Goal: Ask a question

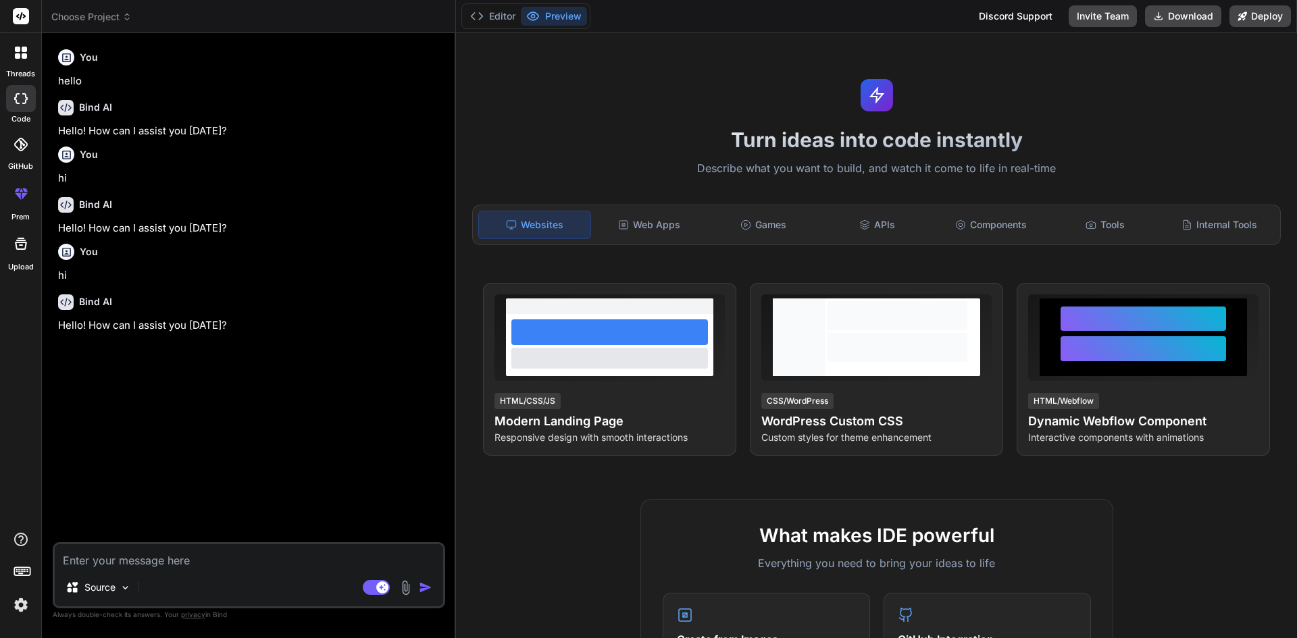
click at [203, 565] on textarea at bounding box center [249, 556] width 388 height 24
type textarea "<!LOREMIP dolo> <sita cons="ad"> <elit> <sedd eiusmod="TEM-4" /> <inci utla="et…"
type textarea "x"
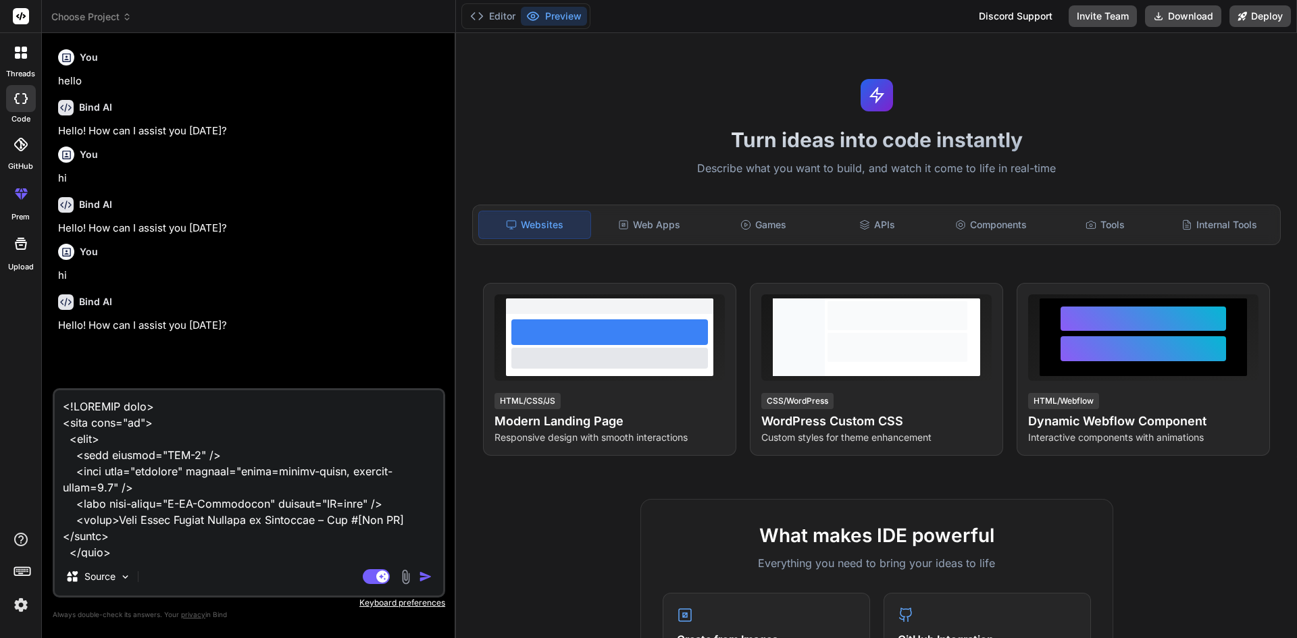
scroll to position [9564, 0]
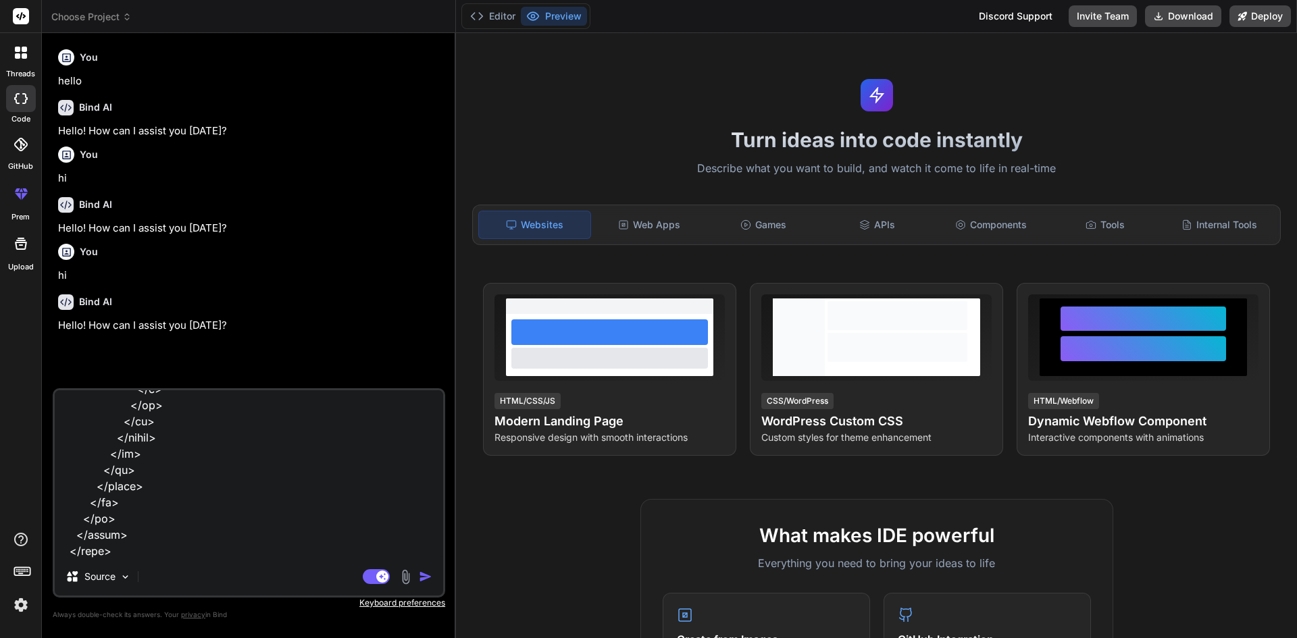
type textarea "<!LOREMIP dolo> <sita cons="ad"> <elit> <sedd eiusmod="TEM-4" /> <inci utla="et…"
type textarea "x"
type textarea "<!LOREMIP dolo> <sita cons="ad"> <elit> <sedd eiusmod="TEM-4" /> <inci utla="et…"
type textarea "x"
type textarea "<!LOREMIP dolo> <sita cons="ad"> <elit> <sedd eiusmod="TEM-4" /> <inci utla="et…"
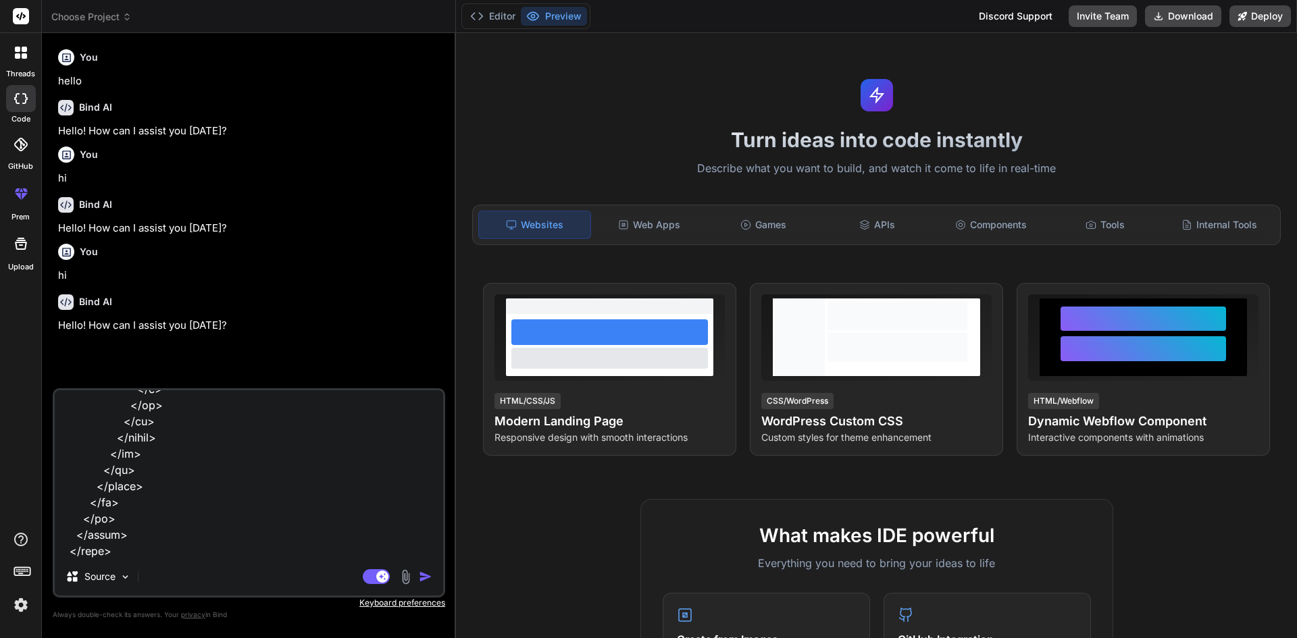
type textarea "x"
type textarea "<!LOREMIP dolo> <sita cons="ad"> <elit> <sedd eiusmod="TEM-4" /> <inci utla="et…"
type textarea "x"
type textarea "<!LOREMIP dolo> <sita cons="ad"> <elit> <sedd eiusmod="TEM-4" /> <inci utla="et…"
type textarea "x"
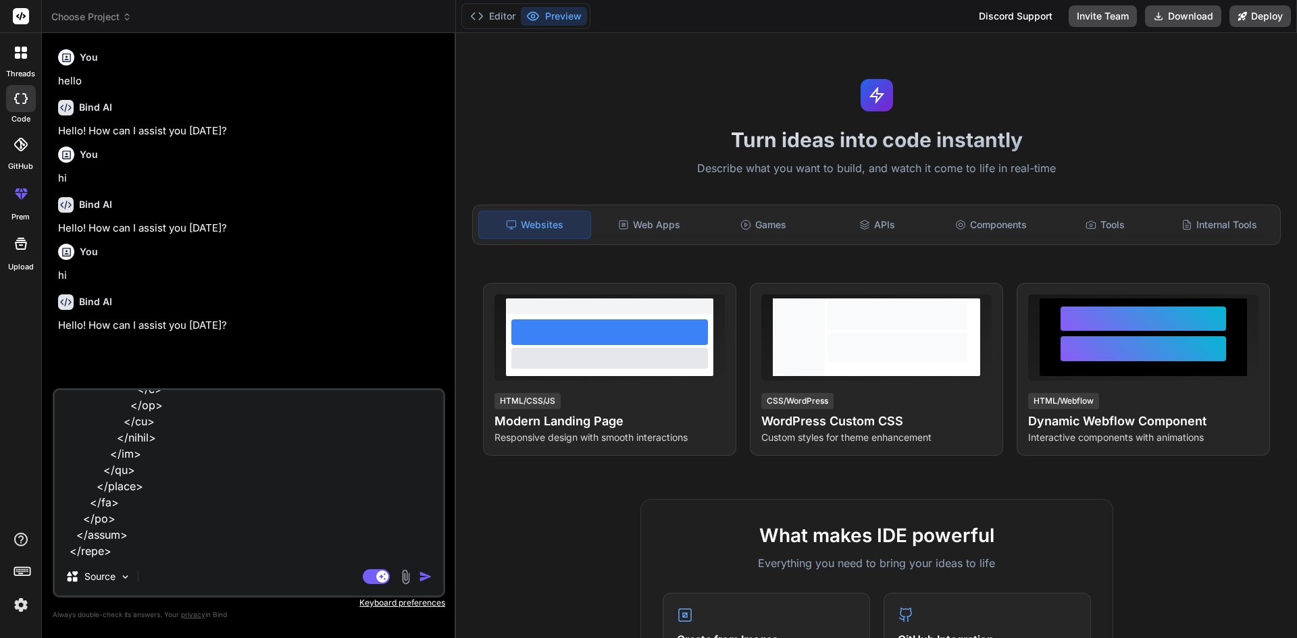
type textarea "<!LOREMIP dolo> <sita cons="ad"> <elit> <sedd eiusmod="TEM-4" /> <inci utla="et…"
type textarea "x"
type textarea "<!LOREMIP dolo> <sita cons="ad"> <elit> <sedd eiusmod="TEM-4" /> <inci utla="et…"
type textarea "x"
type textarea "<!LOREMIP dolo> <sita cons="ad"> <elit> <sedd eiusmod="TEM-4" /> <inci utla="et…"
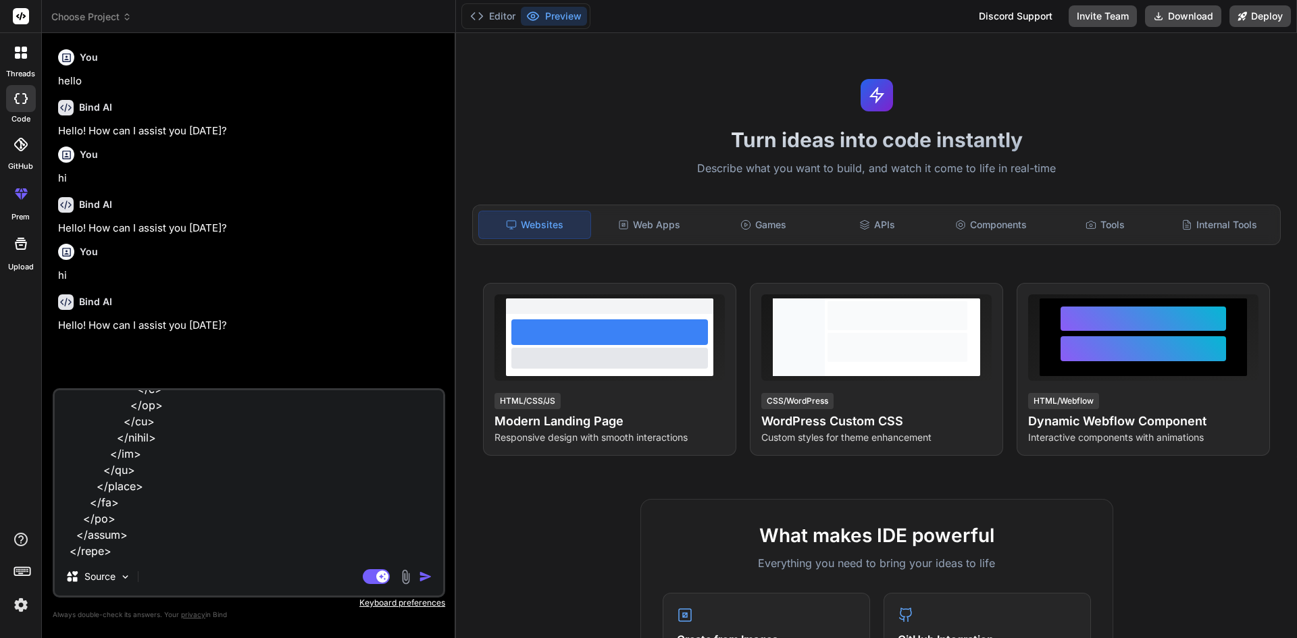
type textarea "x"
type textarea "<!LOREMIP dolo> <sita cons="ad"> <elit> <sedd eiusmod="TEM-4" /> <inci utla="et…"
type textarea "x"
type textarea "<!LOREMIP dolo> <sita cons="ad"> <elit> <sedd eiusmod="TEM-4" /> <inci utla="et…"
type textarea "x"
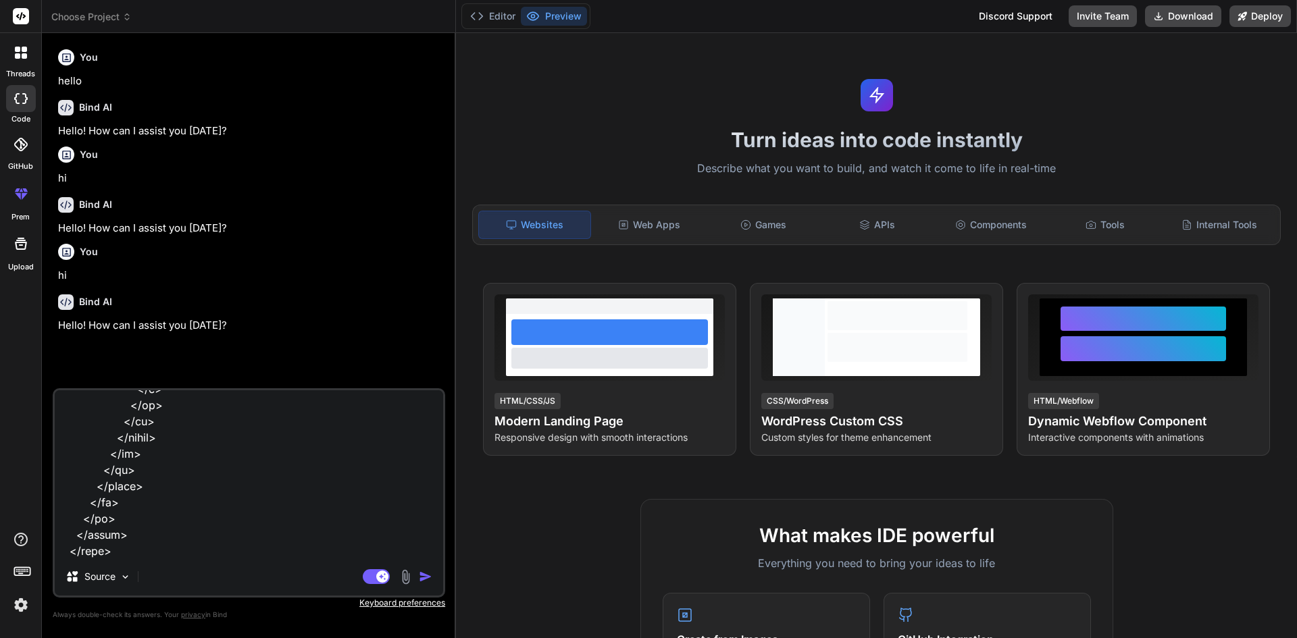
type textarea "<!LOREMIP dolo> <sita cons="ad"> <elit> <sedd eiusmod="TEM-4" /> <inci utla="et…"
type textarea "x"
type textarea "<!LOREMIP dolo> <sita cons="ad"> <elit> <sedd eiusmod="TEM-4" /> <inci utla="et…"
type textarea "x"
type textarea "<!LOREMIP dolo> <sita cons="ad"> <elit> <sedd eiusmod="TEM-4" /> <inci utla="et…"
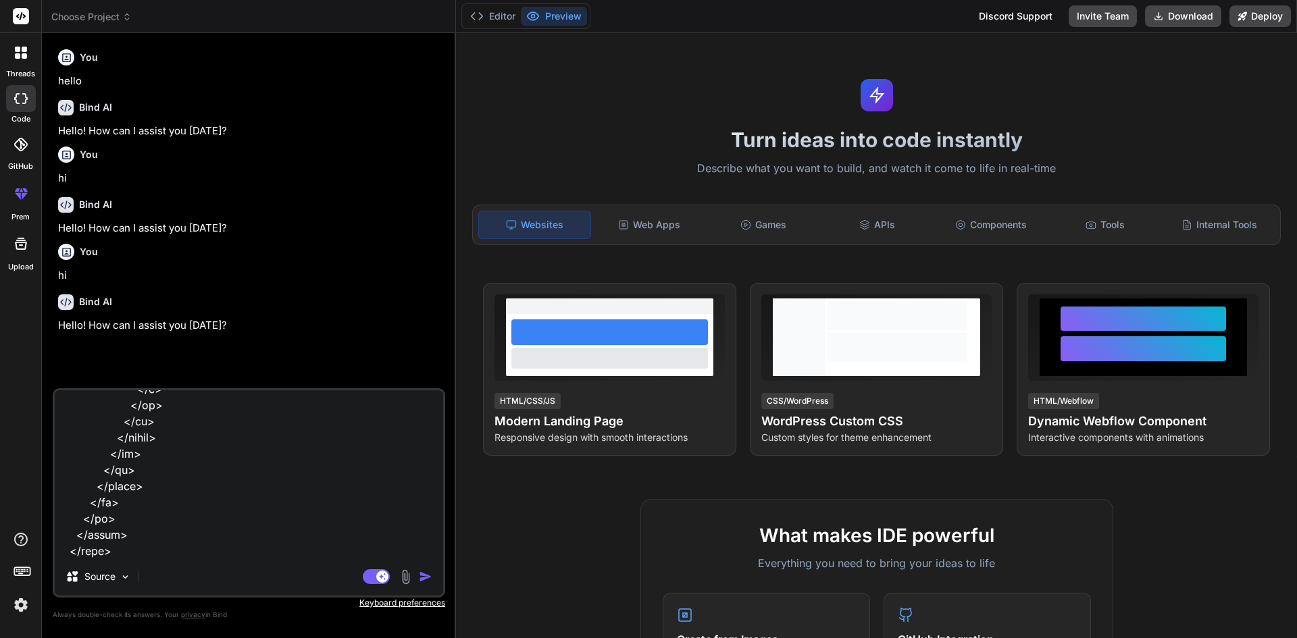
type textarea "x"
type textarea "<!LOREMIP dolo> <sita cons="ad"> <elit> <sedd eiusmod="TEM-4" /> <inci utla="et…"
type textarea "x"
type textarea "<!LOREMIP dolo> <sita cons="ad"> <elit> <sedd eiusmod="TEM-4" /> <inci utla="et…"
type textarea "x"
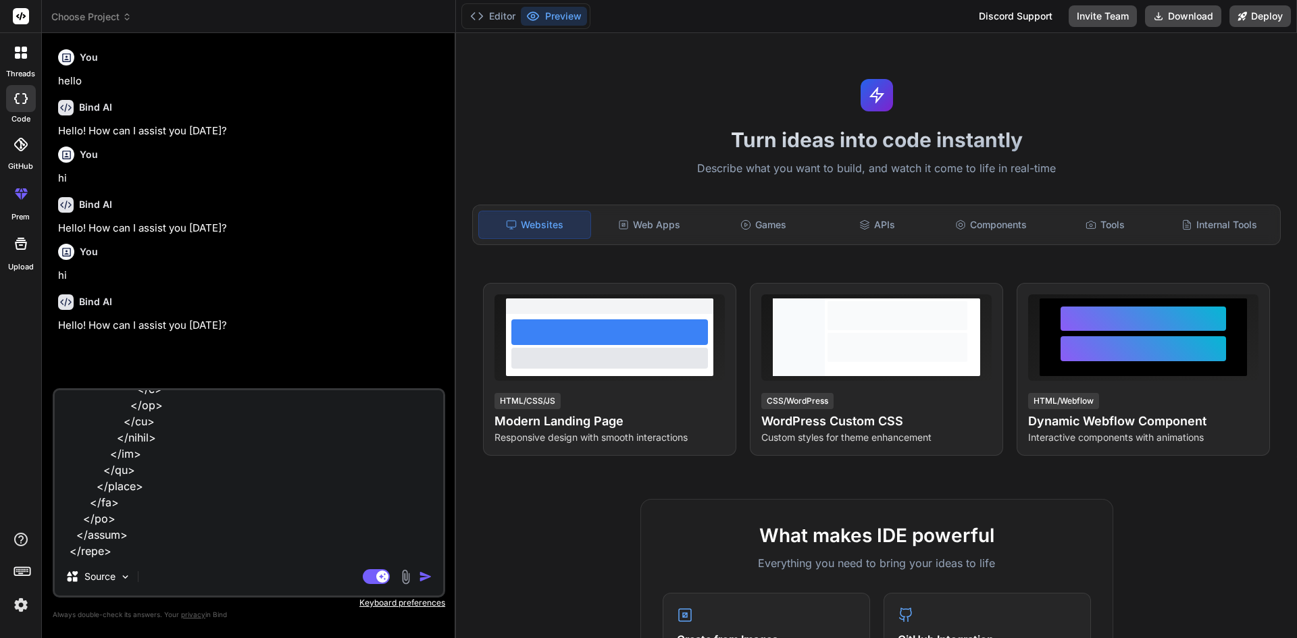
type textarea "<!LOREMIP dolo> <sita cons="ad"> <elit> <sedd eiusmod="TEM-4" /> <inci utla="et…"
type textarea "x"
type textarea "<!LOREMIP dolo> <sita cons="ad"> <elit> <sedd eiusmod="TEM-4" /> <inci utla="et…"
type textarea "x"
type textarea "<!LOREMIP dolo> <sita cons="ad"> <elit> <sedd eiusmod="TEM-4" /> <inci utla="et…"
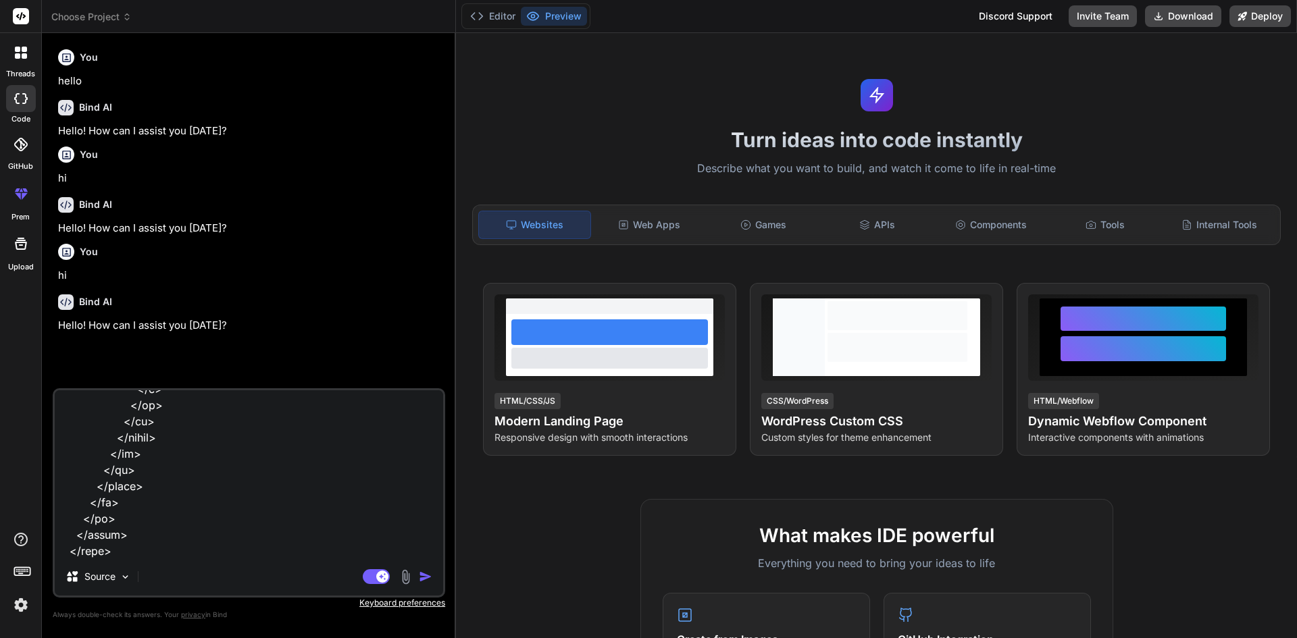
type textarea "x"
type textarea "<!LOREMIP dolo> <sita cons="ad"> <elit> <sedd eiusmod="TEM-4" /> <inci utla="et…"
type textarea "x"
type textarea "<!LOREMIP dolo> <sita cons="ad"> <elit> <sedd eiusmod="TEM-4" /> <inci utla="et…"
type textarea "x"
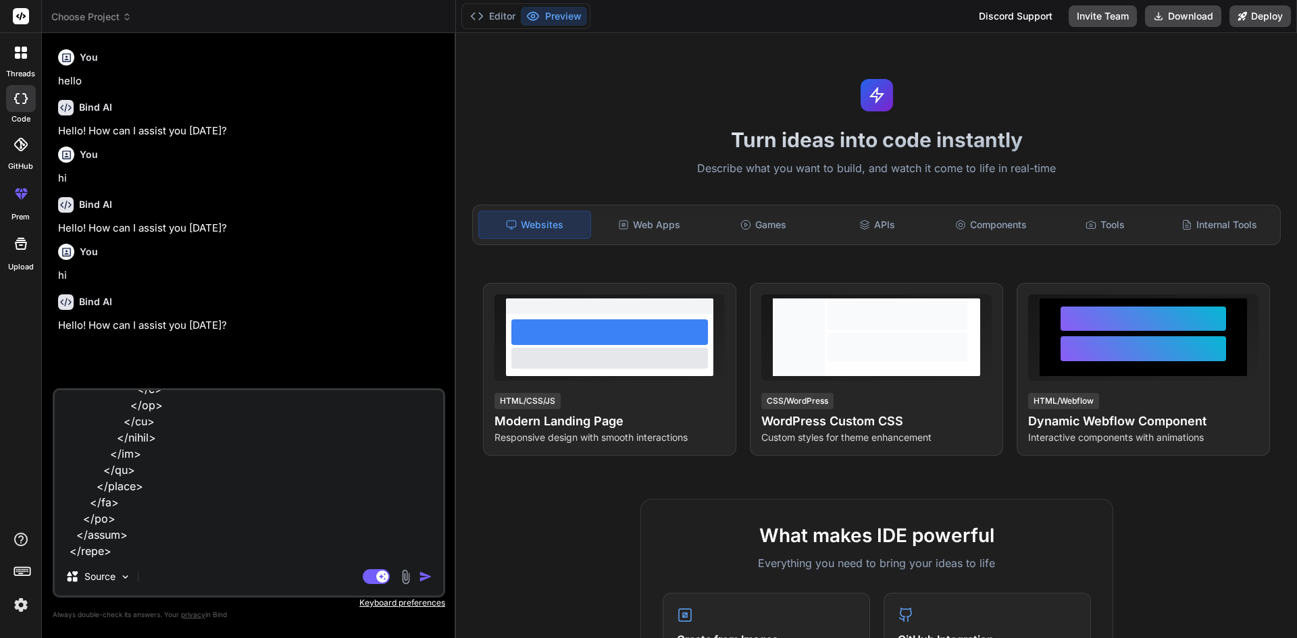
type textarea "<!LOREMIP dolo> <sita cons="ad"> <elit> <sedd eiusmod="TEM-4" /> <inci utla="et…"
type textarea "x"
type textarea "<!LOREMIP dolo> <sita cons="ad"> <elit> <sedd eiusmod="TEM-4" /> <inci utla="et…"
type textarea "x"
type textarea "<!LOREMIP dolo> <sita cons="ad"> <elit> <sedd eiusmod="TEM-4" /> <inci utla="et…"
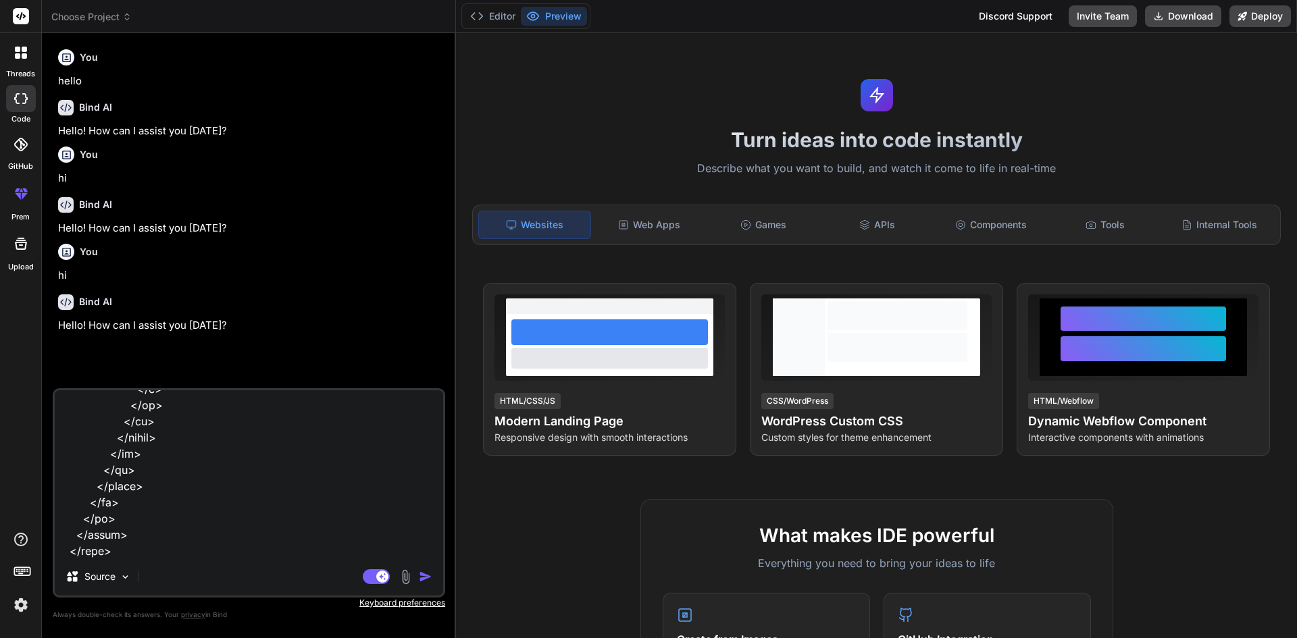
type textarea "x"
type textarea "<!LOREMIP dolo> <sita cons="ad"> <elit> <sedd eiusmod="TEM-4" /> <inci utla="et…"
type textarea "x"
type textarea "<!LOREMIP dolo> <sita cons="ad"> <elit> <sedd eiusmod="TEM-4" /> <inci utla="et…"
type textarea "x"
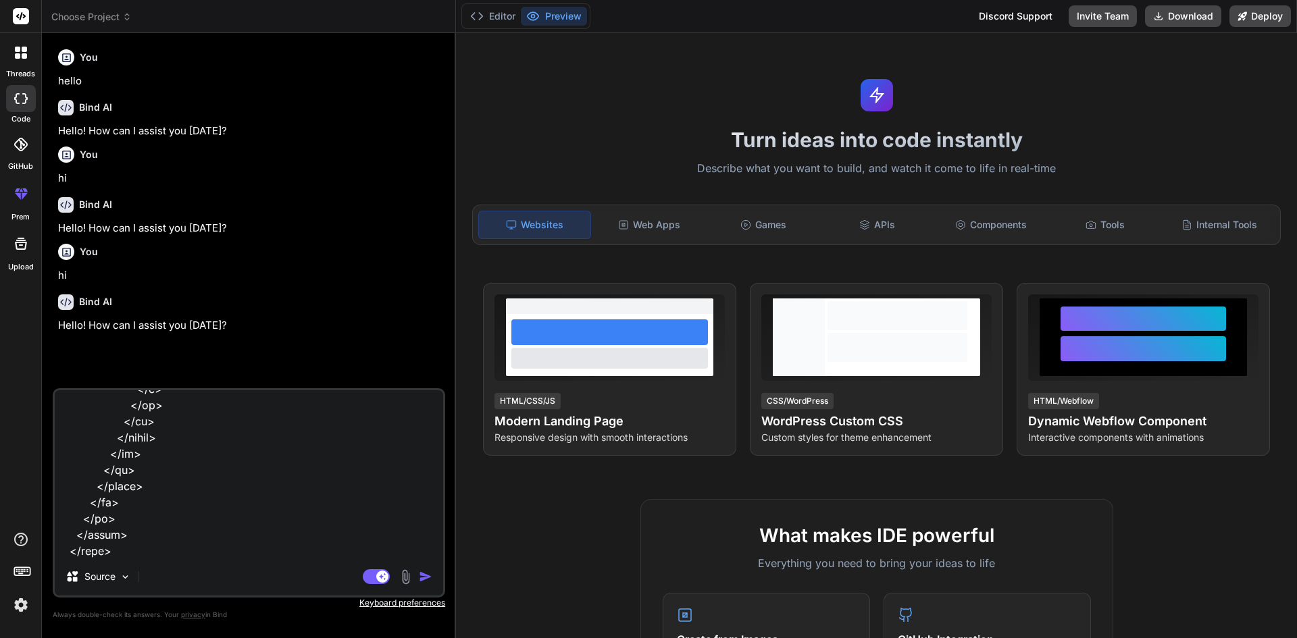
type textarea "<!LOREMIP dolo> <sita cons="ad"> <elit> <sedd eiusmod="TEM-4" /> <inci utla="et…"
type textarea "x"
type textarea "<!LOREMIP dolo> <sita cons="ad"> <elit> <sedd eiusmod="TEM-4" /> <inci utla="et…"
type textarea "x"
type textarea "<!LOREMIP dolo> <sita cons="ad"> <elit> <sedd eiusmod="TEM-4" /> <inci utla="et…"
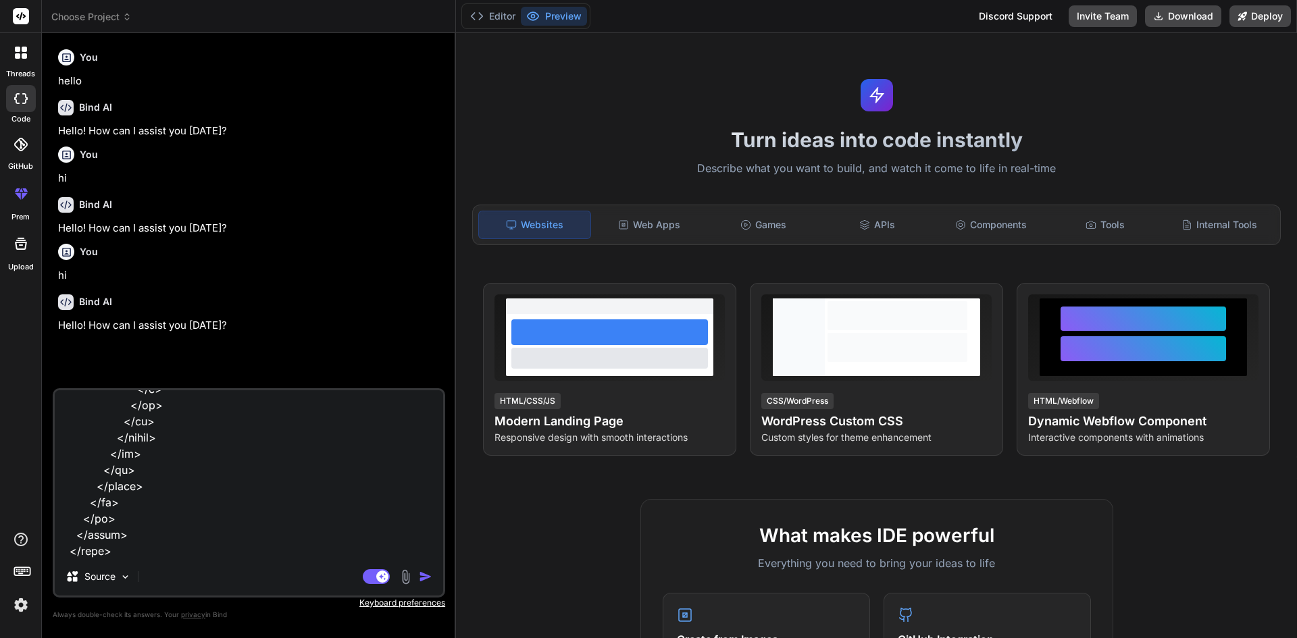
type textarea "x"
type textarea "<!LOREMIP dolo> <sita cons="ad"> <elit> <sedd eiusmod="TEM-4" /> <inci utla="et…"
type textarea "x"
type textarea "<!LOREMIP dolo> <sita cons="ad"> <elit> <sedd eiusmod="TEM-4" /> <inci utla="et…"
type textarea "x"
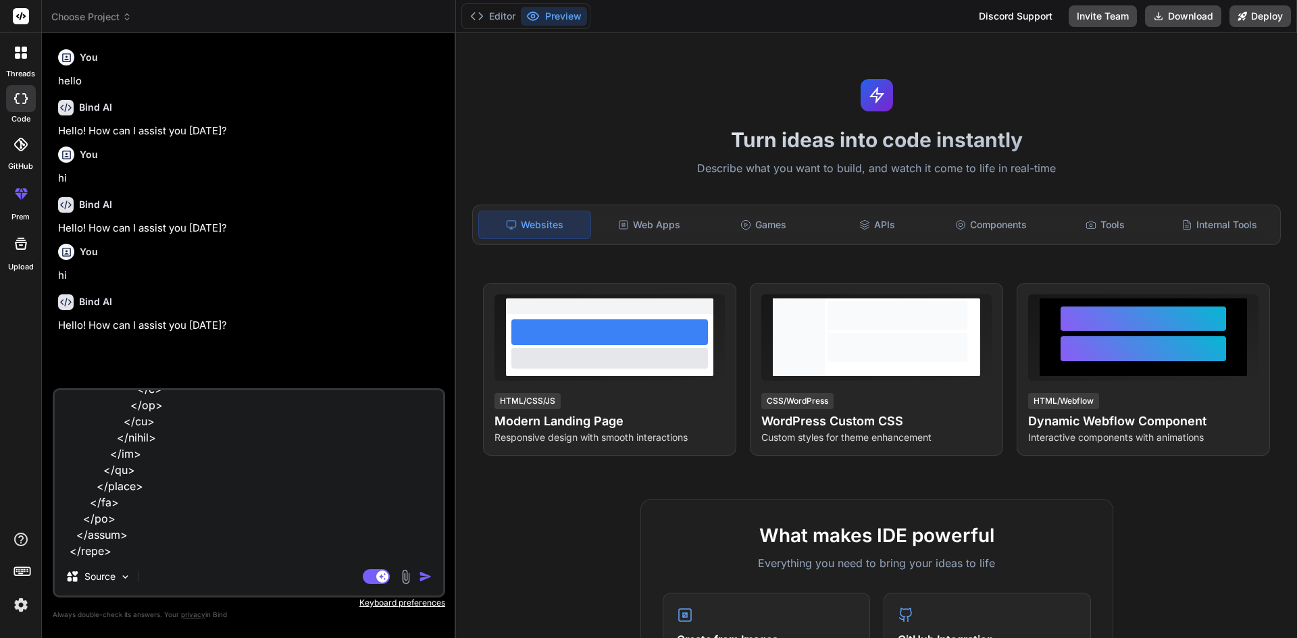
type textarea "<!LOREMIP dolo> <sita cons="ad"> <elit> <sedd eiusmod="TEM-4" /> <inci utla="et…"
type textarea "x"
type textarea "<!LOREMIP dolo> <sita cons="ad"> <elit> <sedd eiusmod="TEM-4" /> <inci utla="et…"
type textarea "x"
type textarea "<!LOREMIP dolo> <sita cons="ad"> <elit> <sedd eiusmod="TEM-4" /> <inci utla="et…"
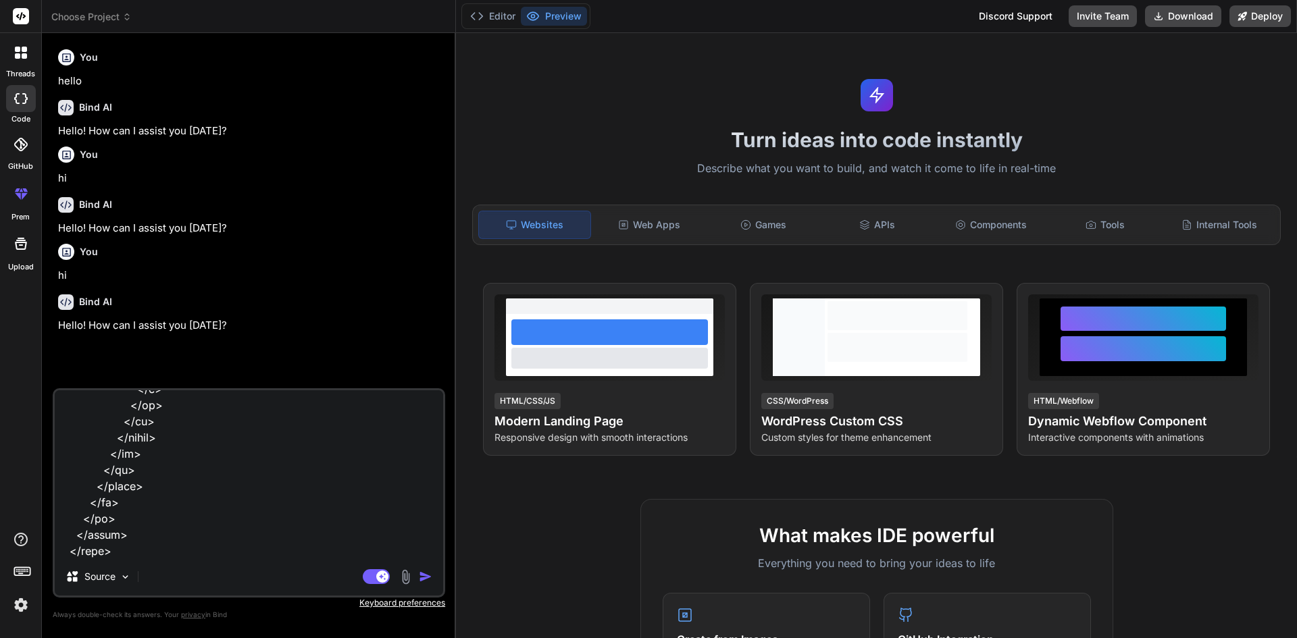
type textarea "x"
type textarea "<!LOREMIP dolo> <sita cons="ad"> <elit> <sedd eiusmod="TEM-4" /> <inci utla="et…"
type textarea "x"
type textarea "<!LOREMIP dolo> <sita cons="ad"> <elit> <sedd eiusmod="TEM-4" /> <inci utla="et…"
type textarea "x"
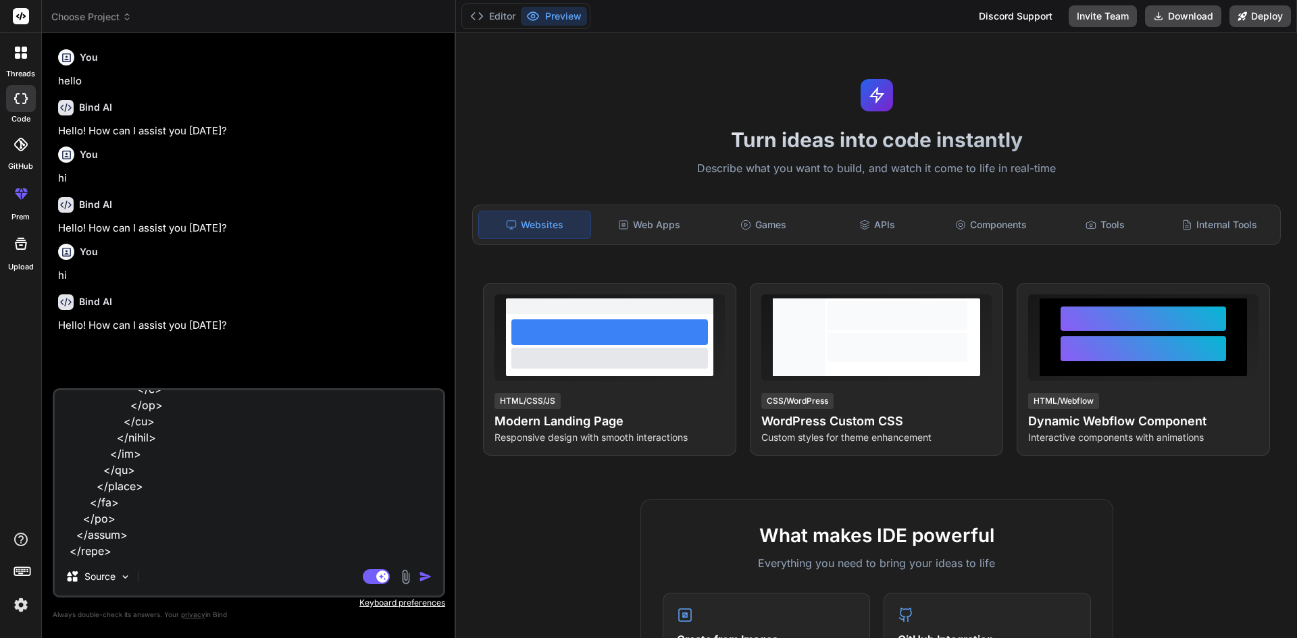
type textarea "<!LOREMIP dolo> <sita cons="ad"> <elit> <sedd eiusmod="TEM-4" /> <inci utla="et…"
type textarea "x"
type textarea "<!LOREMIP dolo> <sita cons="ad"> <elit> <sedd eiusmod="TEM-4" /> <inci utla="et…"
type textarea "x"
type textarea "<!LOREMIP dolo> <sita cons="ad"> <elit> <sedd eiusmod="TEM-4" /> <inci utla="et…"
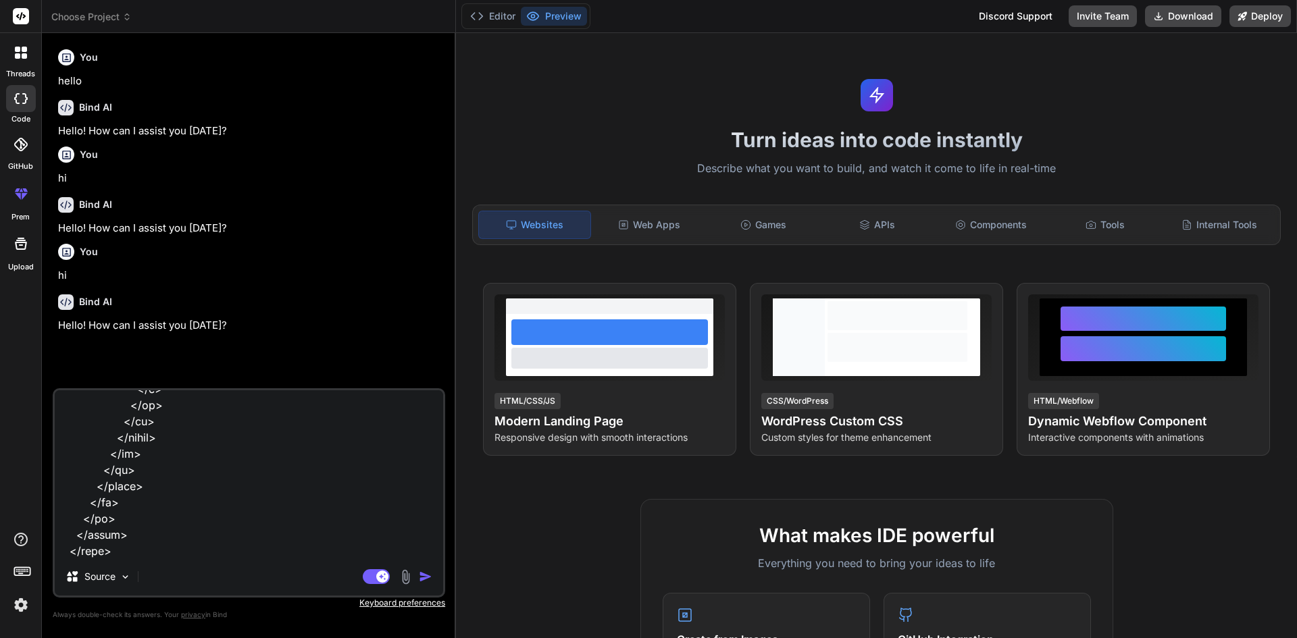
type textarea "x"
type textarea "<!LOREMIP dolo> <sita cons="ad"> <elit> <sedd eiusmod="TEM-4" /> <inci utla="et…"
type textarea "x"
type textarea "<!LOREMIP dolo> <sita cons="ad"> <elit> <sedd eiusmod="TEM-4" /> <inci utla="et…"
type textarea "x"
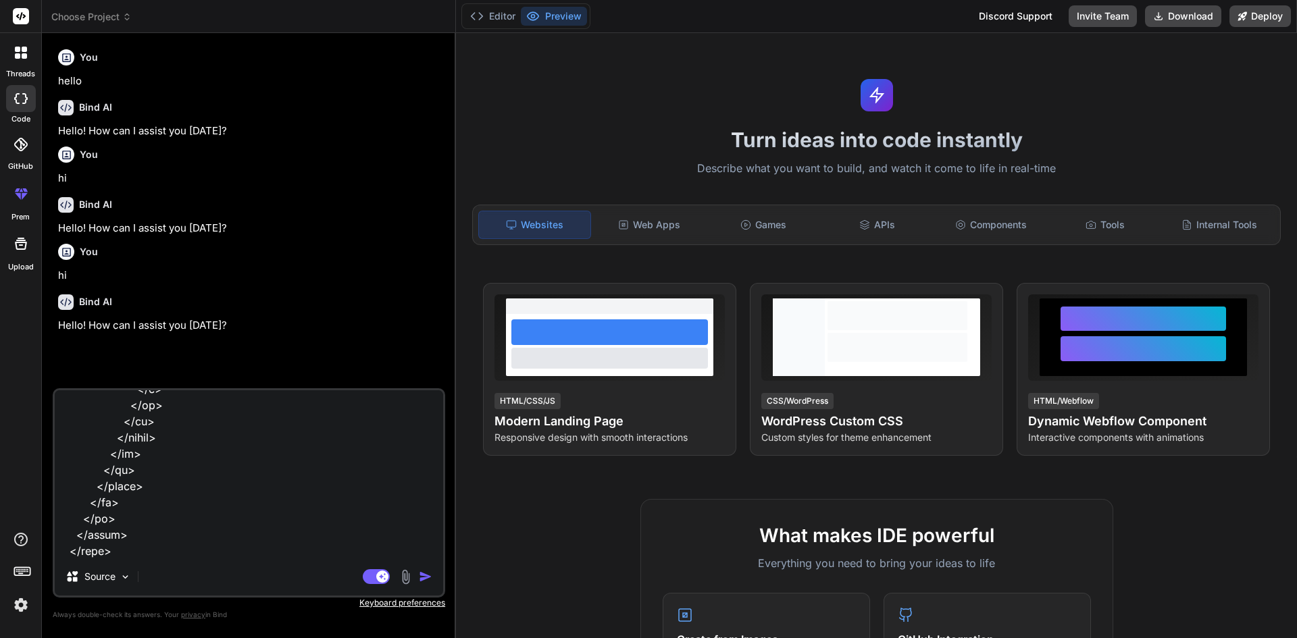
type textarea "<!LOREMIP dolo> <sita cons="ad"> <elit> <sedd eiusmod="TEM-4" /> <inci utla="et…"
type textarea "x"
type textarea "<!LOREMIP dolo> <sita cons="ad"> <elit> <sedd eiusmod="TEM-4" /> <inci utla="et…"
type textarea "x"
type textarea "<!LOREMIP dolo> <sita cons="ad"> <elit> <sedd eiusmod="TEM-4" /> <inci utla="et…"
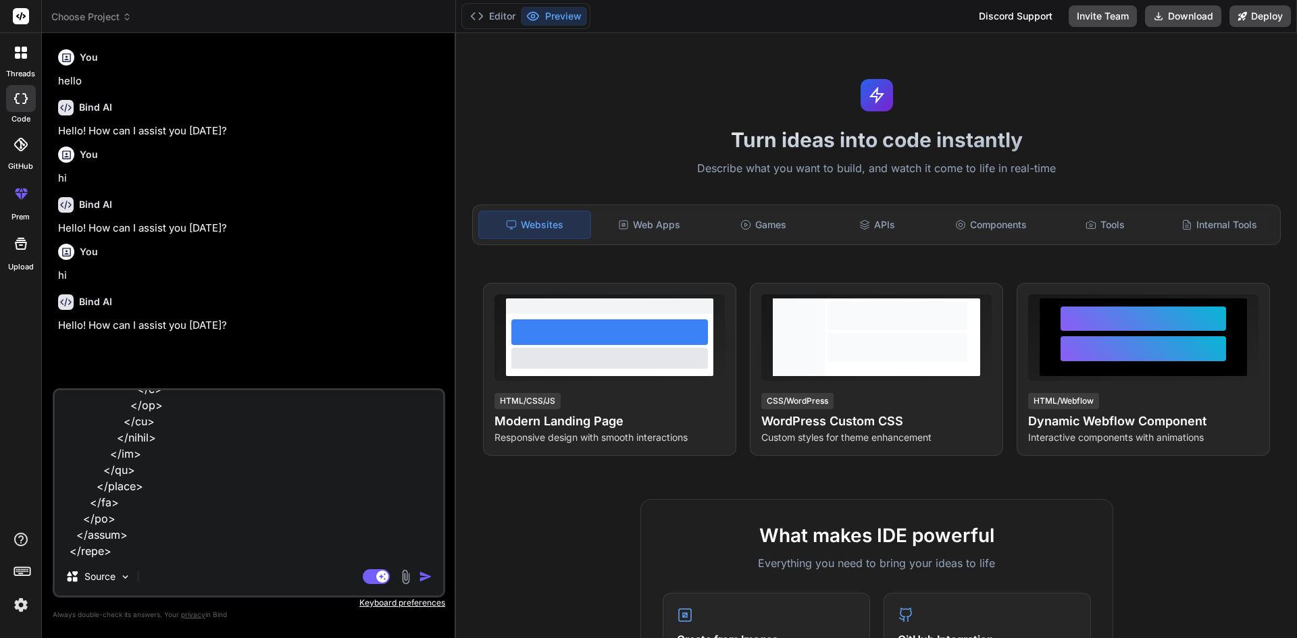
type textarea "x"
type textarea "<!LOREMIP dolo> <sita cons="ad"> <elit> <sedd eiusmod="TEM-4" /> <inci utla="et…"
type textarea "x"
type textarea "<!LOREMIP dolo> <sita cons="ad"> <elit> <sedd eiusmod="TEM-4" /> <inci utla="et…"
type textarea "x"
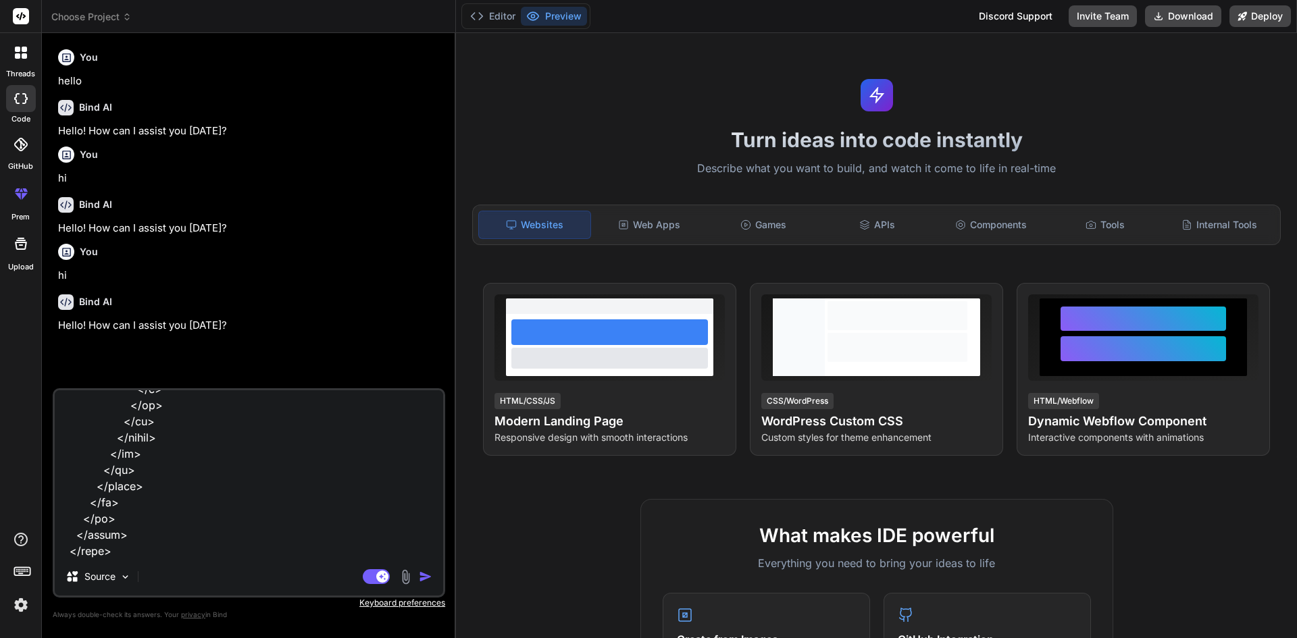
type textarea "<!LOREMIP dolo> <sita cons="ad"> <elit> <sedd eiusmod="TEM-4" /> <inci utla="et…"
type textarea "x"
type textarea "<!LOREMIP dolo> <sita cons="ad"> <elit> <sedd eiusmod="TEM-4" /> <inci utla="et…"
type textarea "x"
type textarea "<!LOREMIP dolo> <sita cons="ad"> <elit> <sedd eiusmod="TEM-4" /> <inci utla="et…"
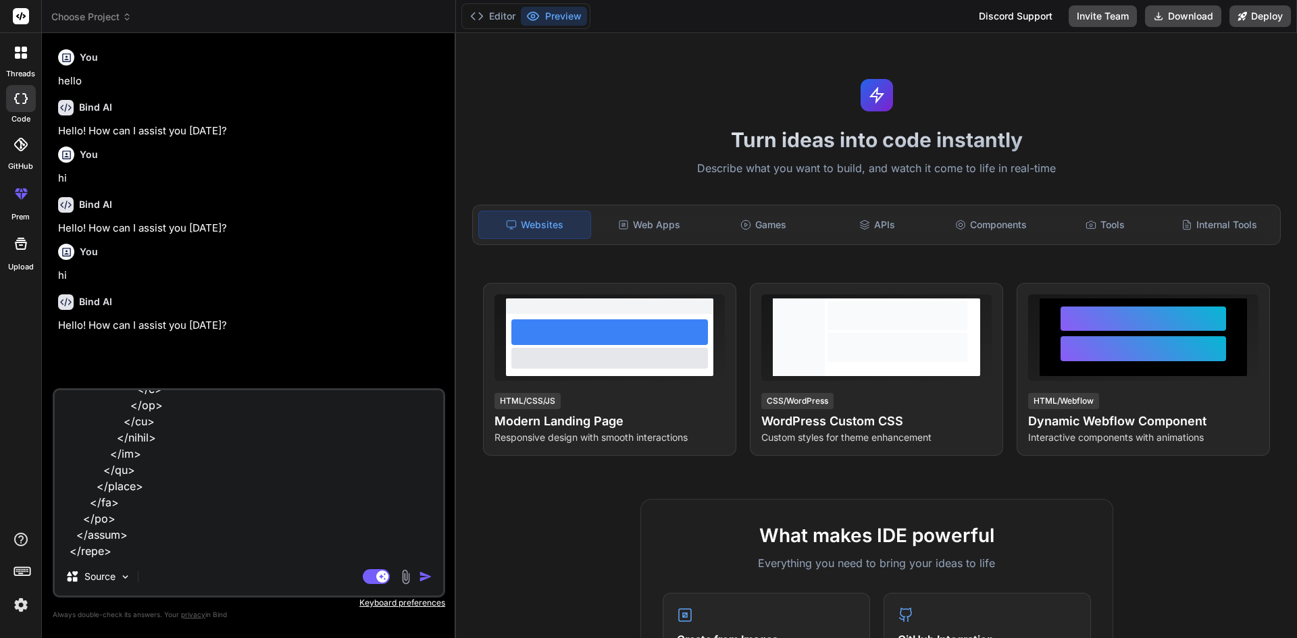
type textarea "x"
type textarea "<!LOREMIP dolo> <sita cons="ad"> <elit> <sedd eiusmod="TEM-4" /> <inci utla="et…"
type textarea "x"
type textarea "<!LOREMIP dolo> <sita cons="ad"> <elit> <sedd eiusmod="TEM-4" /> <inci utla="et…"
type textarea "x"
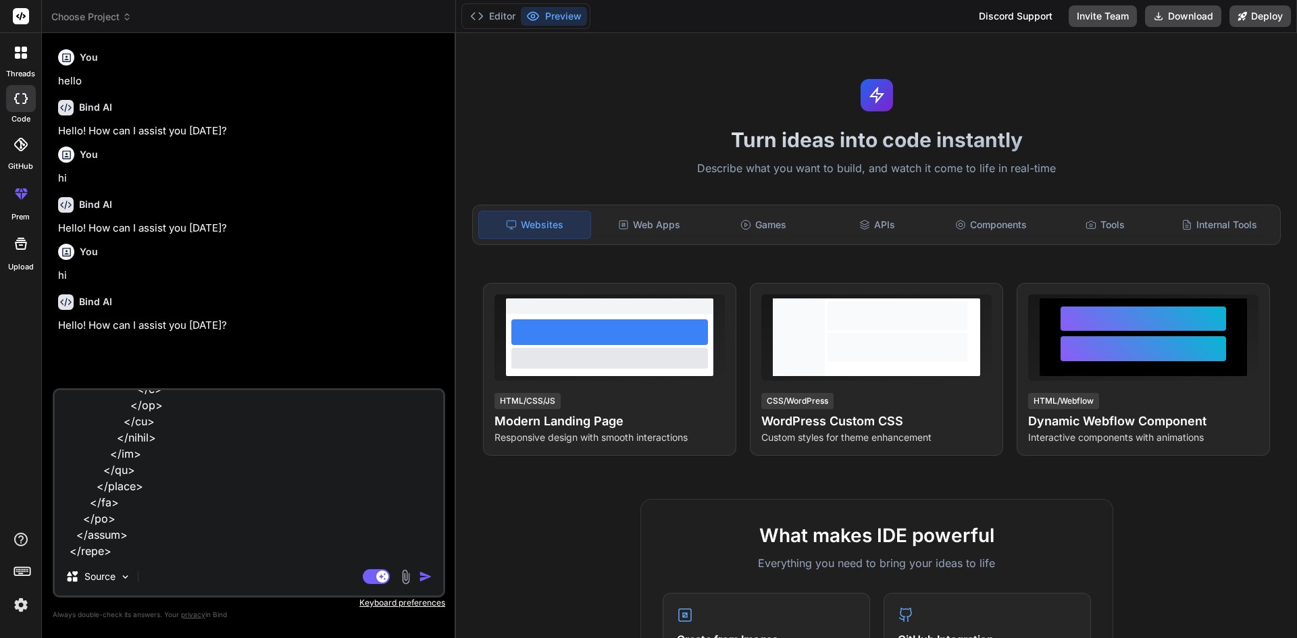
type textarea "<!LOREMIP dolo> <sita cons="ad"> <elit> <sedd eiusmod="TEM-4" /> <inci utla="et…"
type textarea "x"
type textarea "<!LOREMIP dolo> <sita cons="ad"> <elit> <sedd eiusmod="TEM-4" /> <inci utla="et…"
type textarea "x"
type textarea "<!LOREMIP dolo> <sita cons="ad"> <elit> <sedd eiusmod="TEM-4" /> <inci utla="et…"
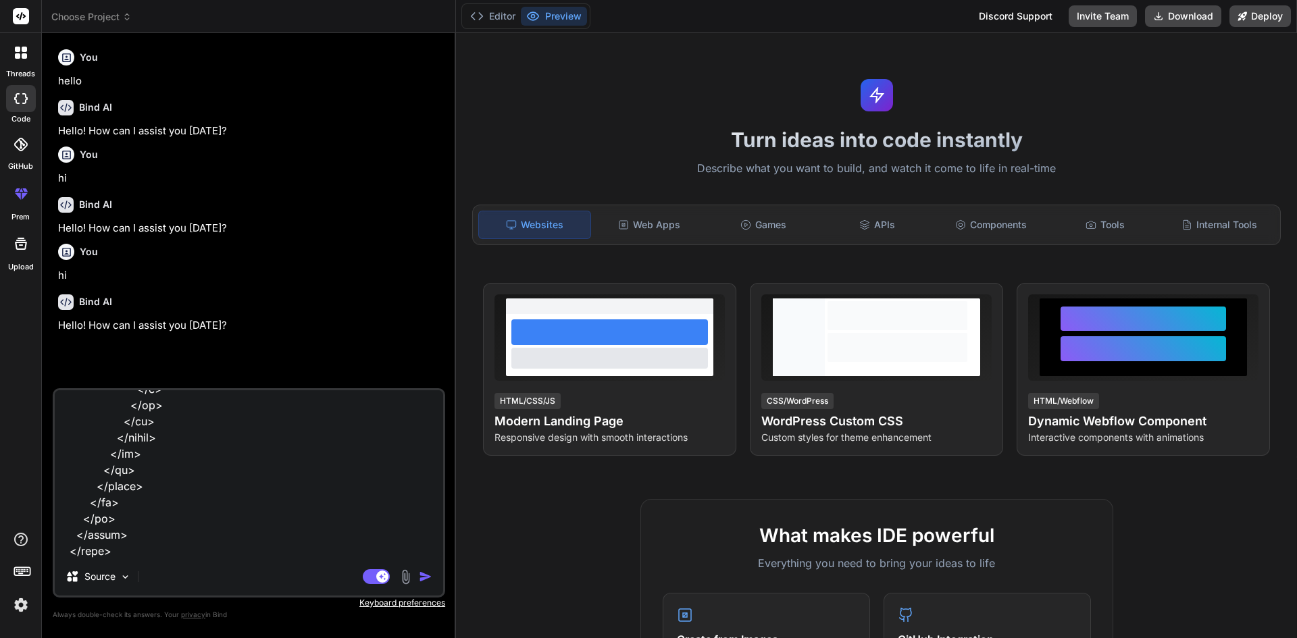
type textarea "x"
type textarea "<!LOREMIP dolo> <sita cons="ad"> <elit> <sedd eiusmod="TEM-4" /> <inci utla="et…"
type textarea "x"
type textarea "<!LOREMIP dolo> <sita cons="ad"> <elit> <sedd eiusmod="TEM-4" /> <inci utla="et…"
type textarea "x"
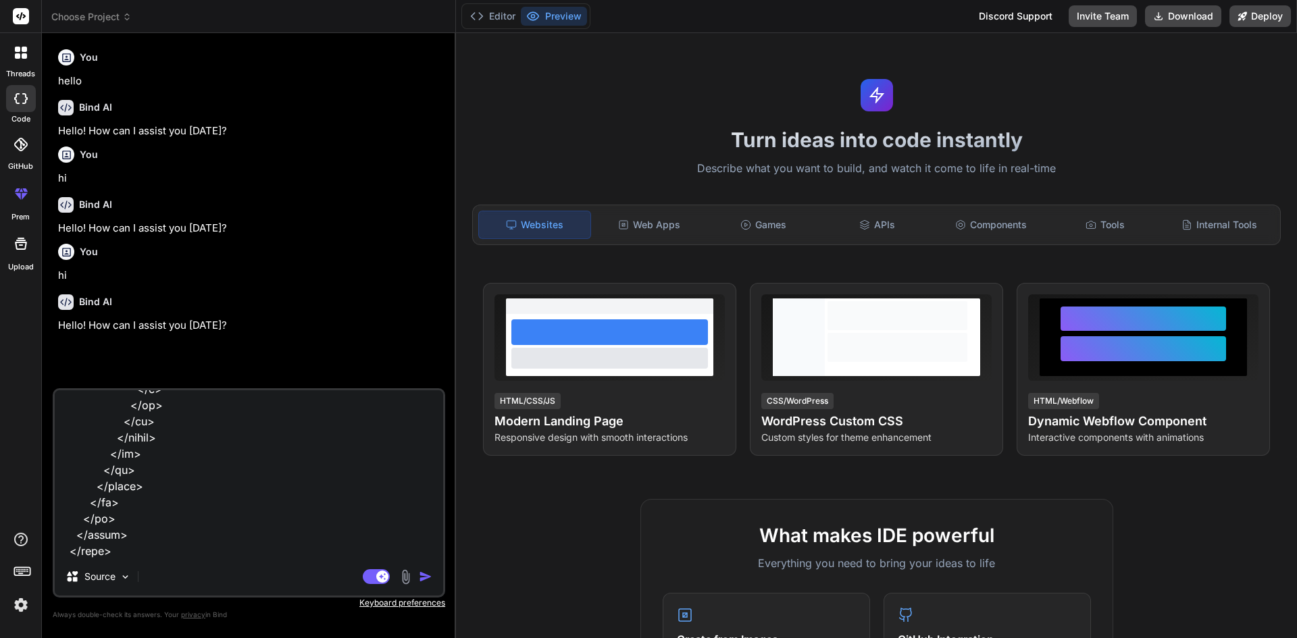
type textarea "<!LOREMIP dolo> <sita cons="ad"> <elit> <sedd eiusmod="TEM-4" /> <inci utla="et…"
type textarea "x"
type textarea "<!LOREMIP dolo> <sita cons="ad"> <elit> <sedd eiusmod="TEM-4" /> <inci utla="et…"
type textarea "x"
paste textarea "Dear [Client's Name], Thank you for your interest in our crane services. We are…"
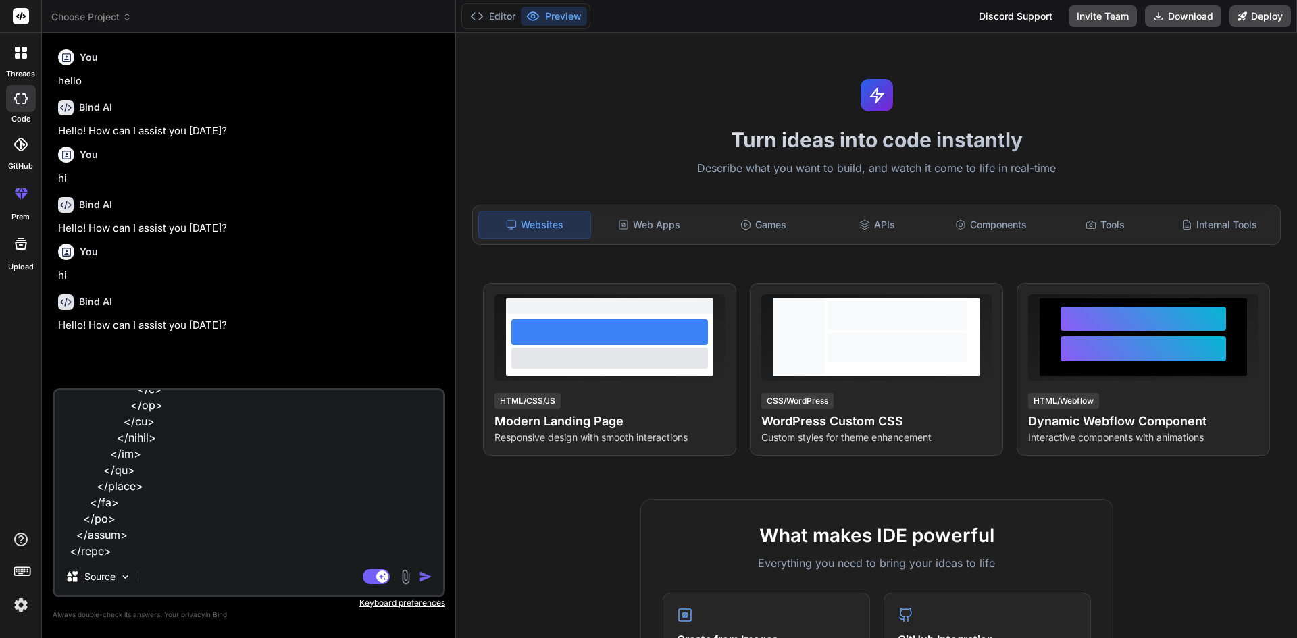
type textarea "<!LOREMIP dolo> <sita cons="ad"> <elit> <sedd eiusmod="TEM-4" /> <inci utla="et…"
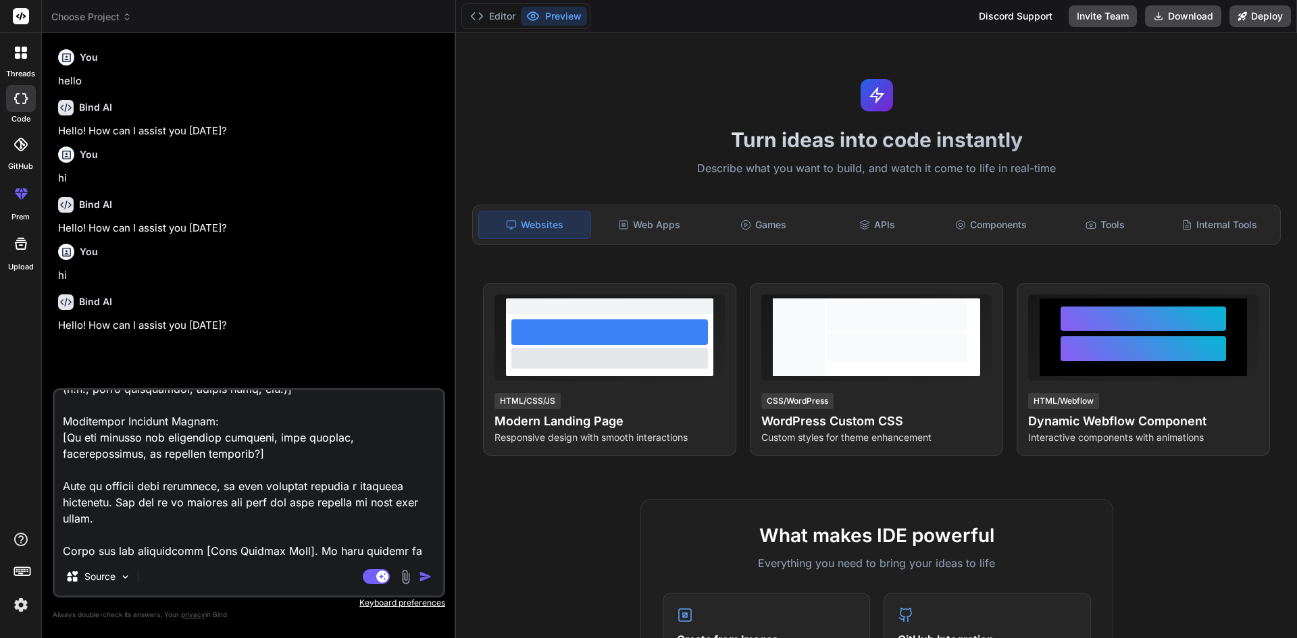
type textarea "x"
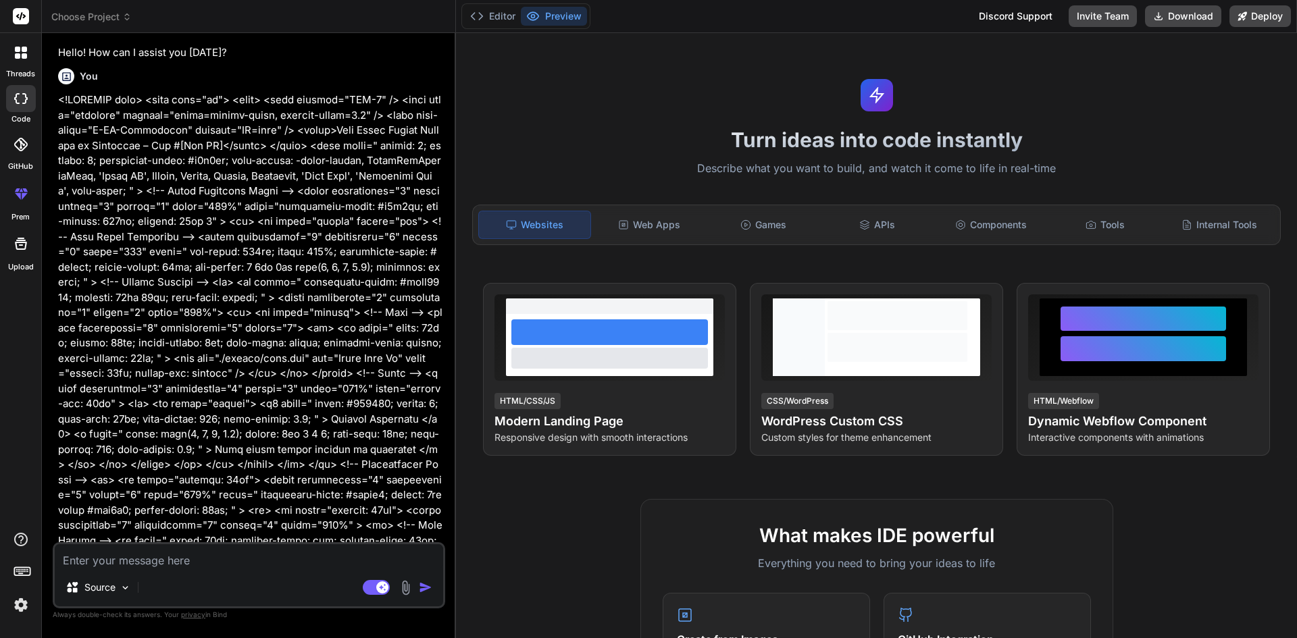
scroll to position [292, 0]
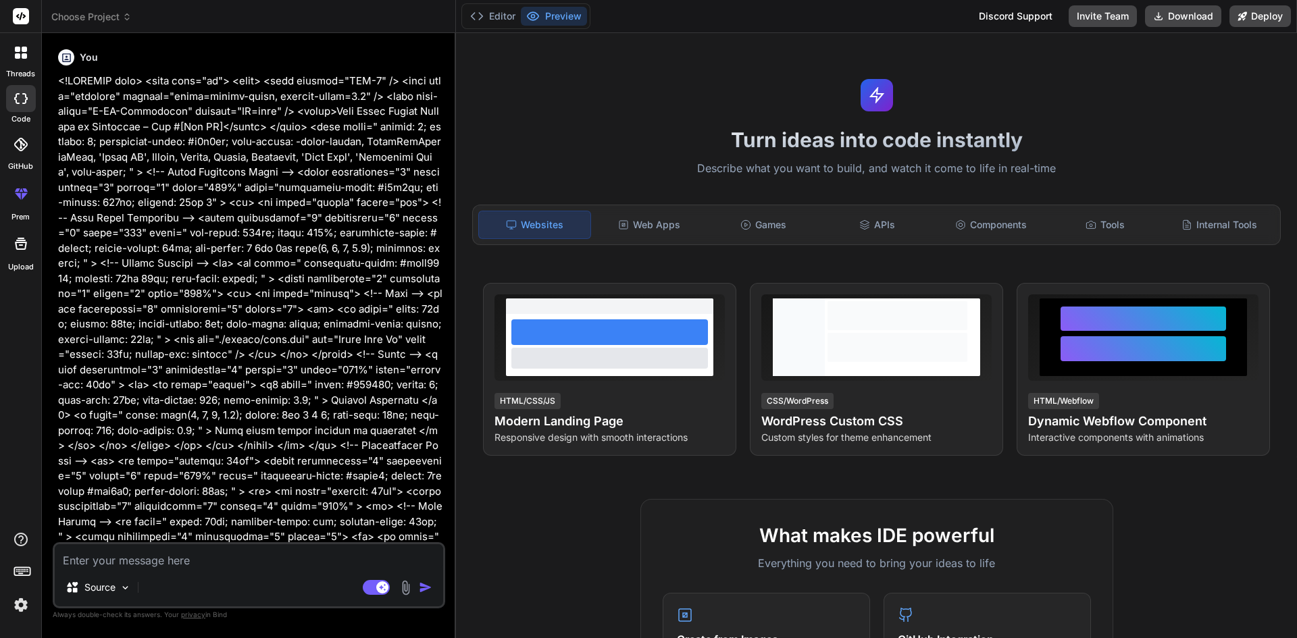
type textarea "x"
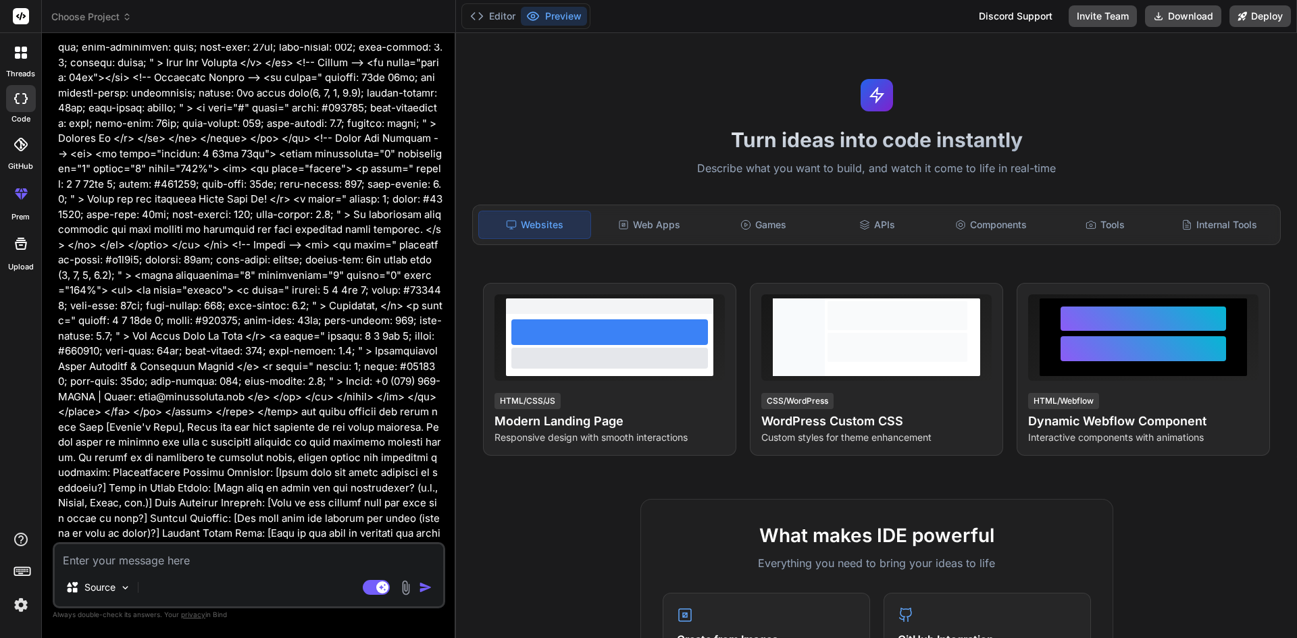
scroll to position [1684, 0]
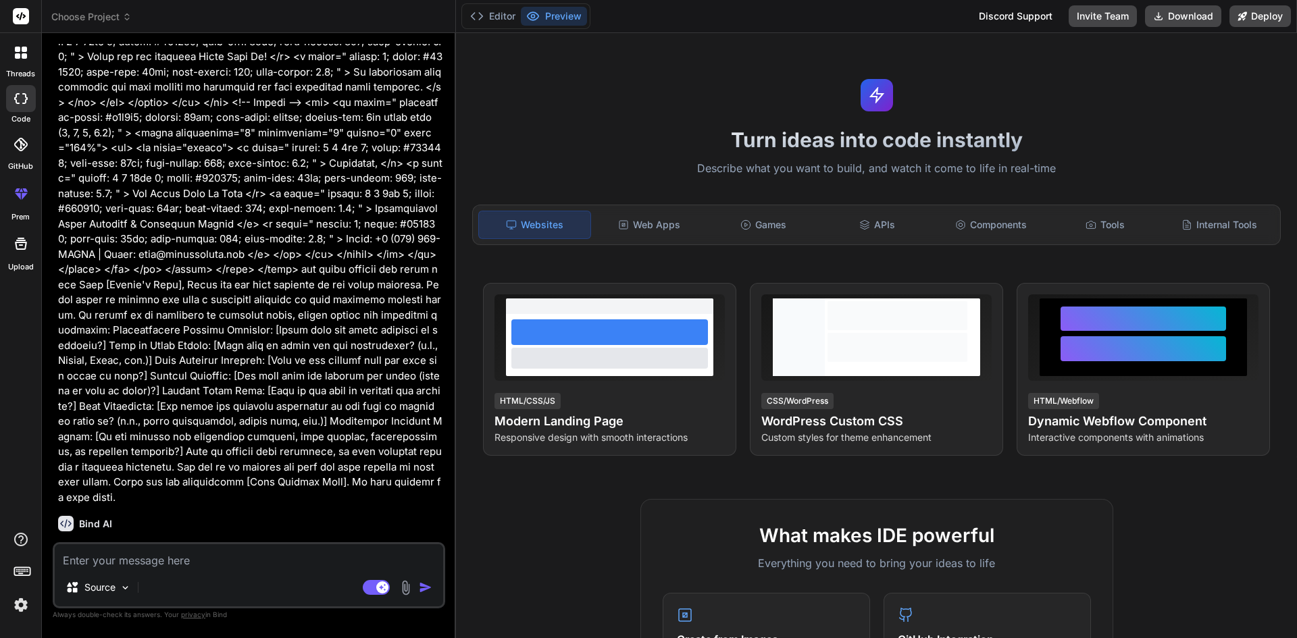
click at [154, 568] on textarea at bounding box center [249, 556] width 388 height 24
type textarea "g"
type textarea "x"
type textarea "gi"
type textarea "x"
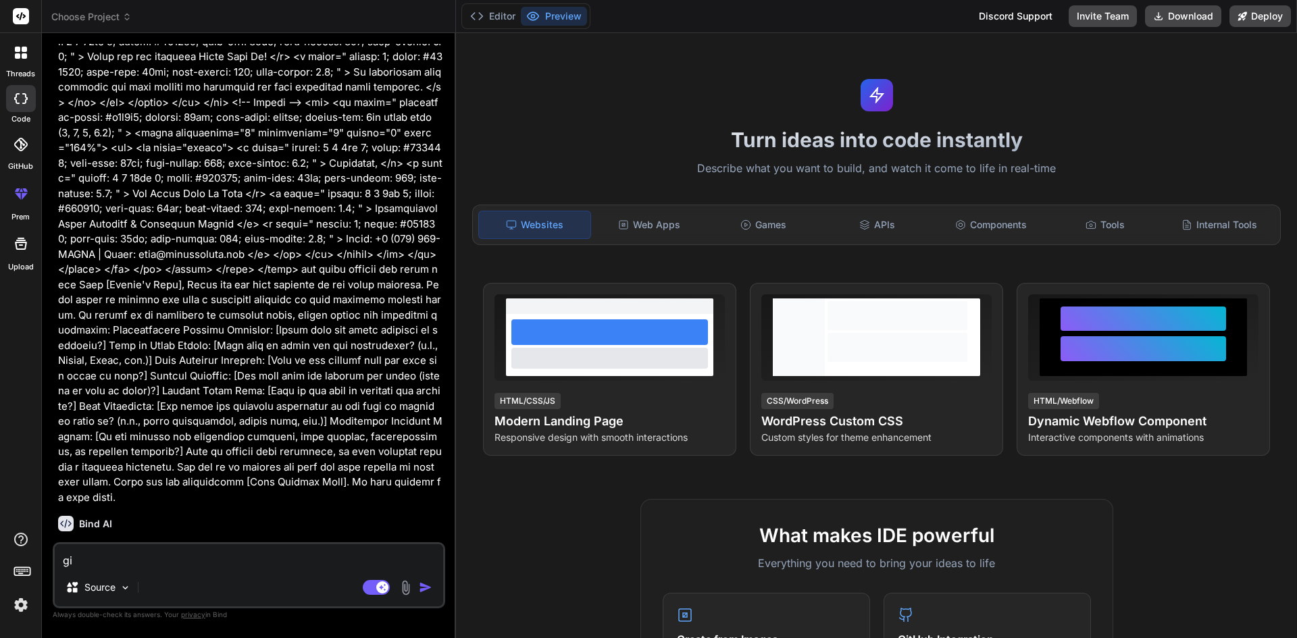
type textarea "giv"
type textarea "x"
type textarea "give"
type textarea "x"
type textarea "give"
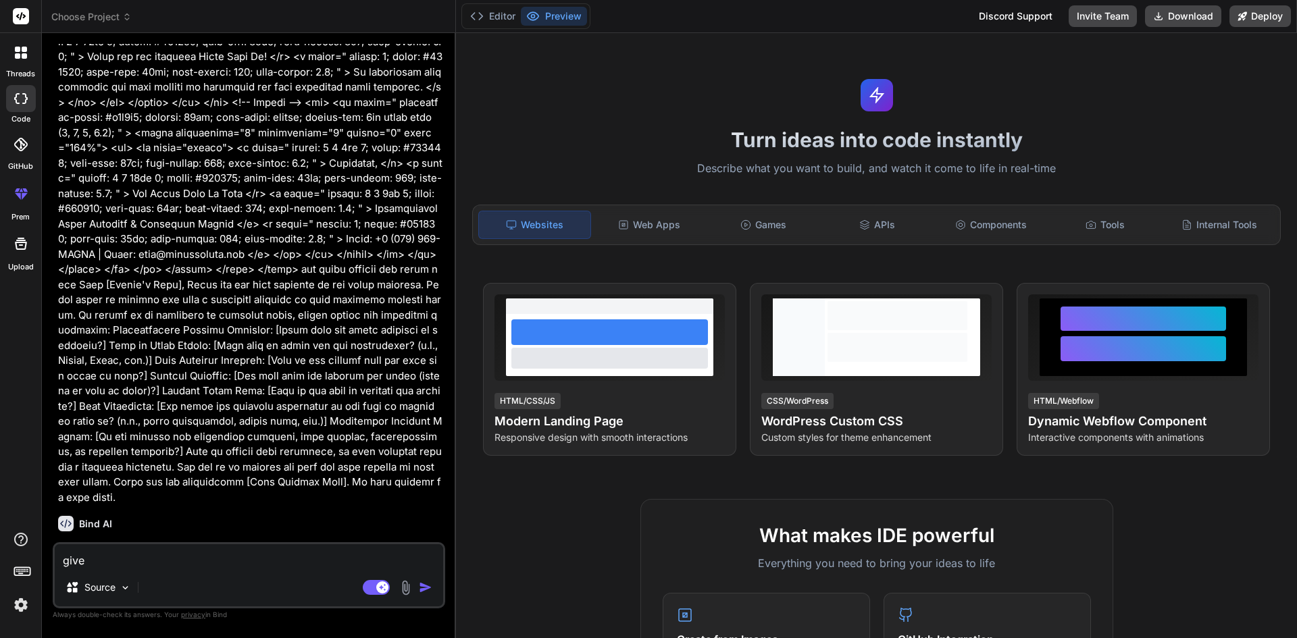
type textarea "x"
type textarea "give m"
type textarea "x"
type textarea "give me"
type textarea "x"
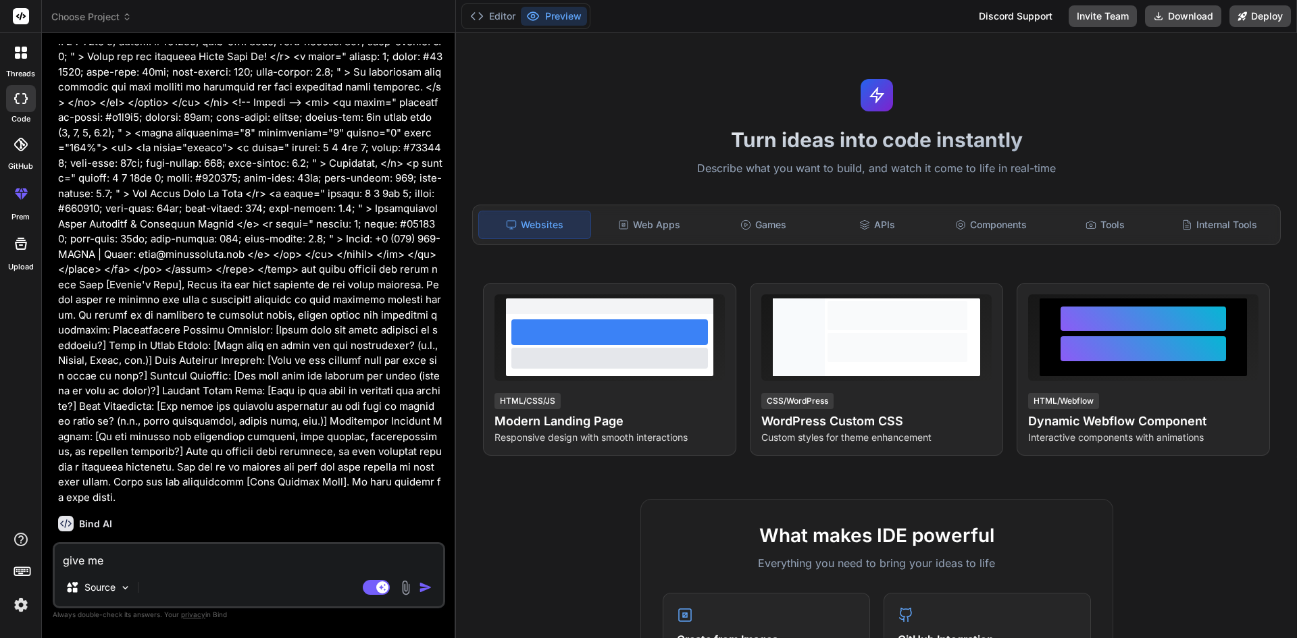
type textarea "give me"
type textarea "x"
type textarea "give me t"
type textarea "x"
type textarea "give me th"
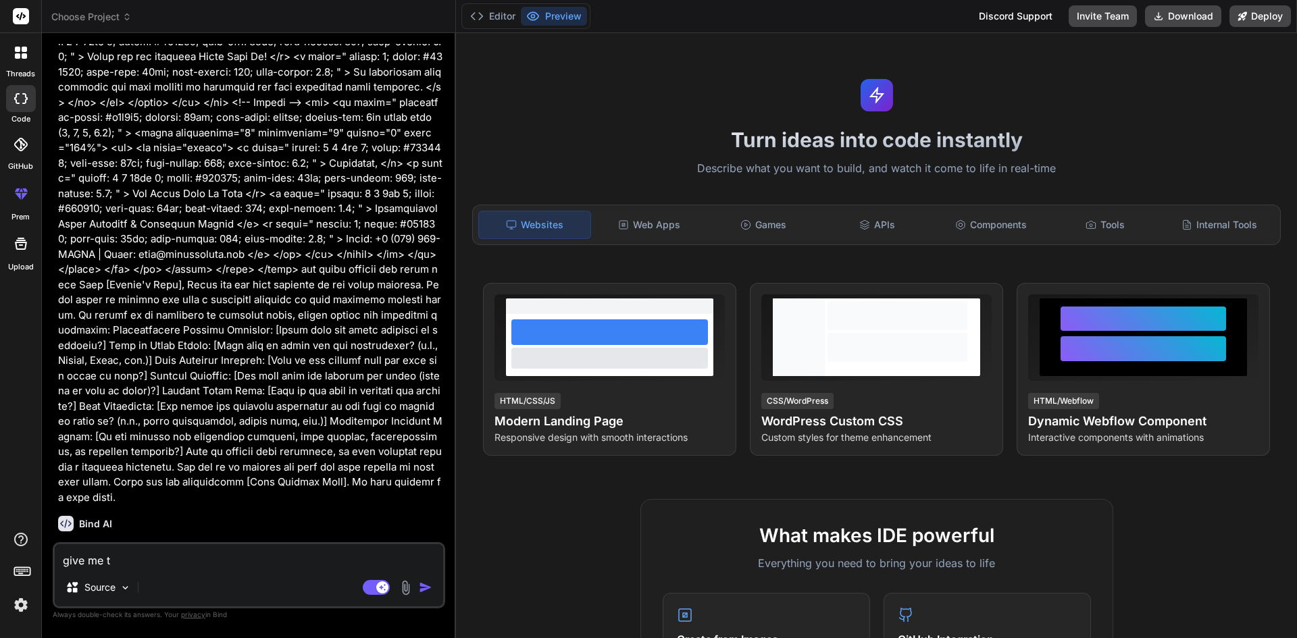
type textarea "x"
type textarea "give me the"
type textarea "x"
type textarea "give me the"
type textarea "x"
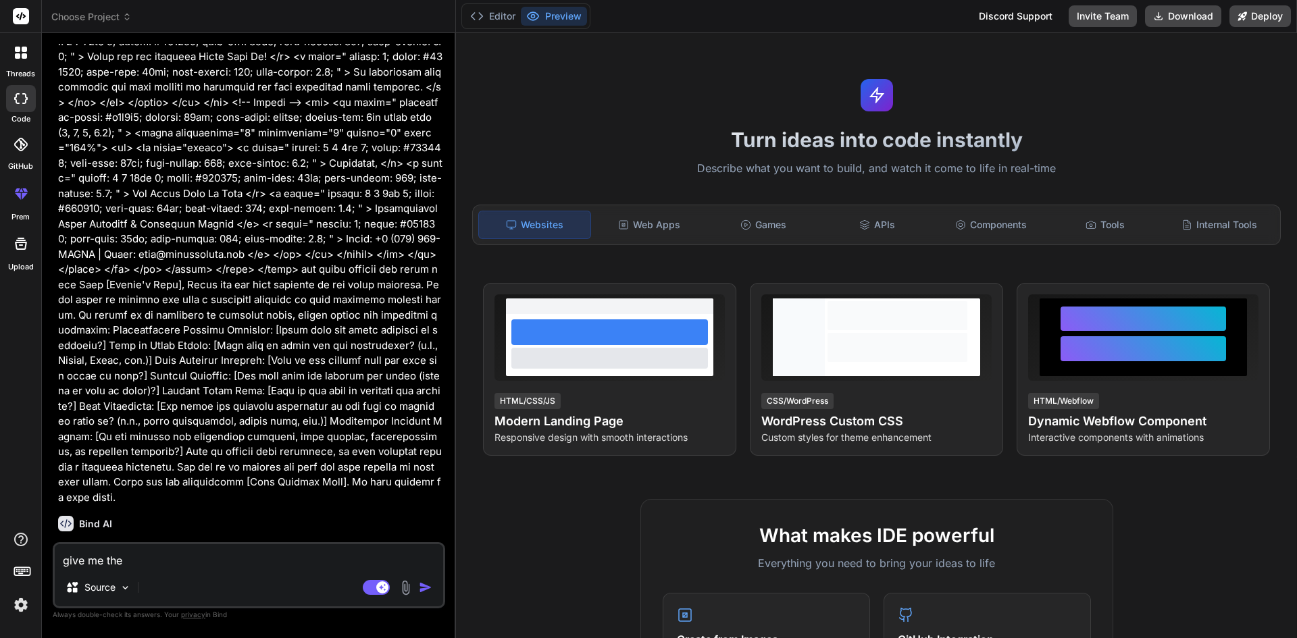
type textarea "give me the c"
type textarea "x"
type textarea "give me the co"
type textarea "x"
type textarea "give me the cod"
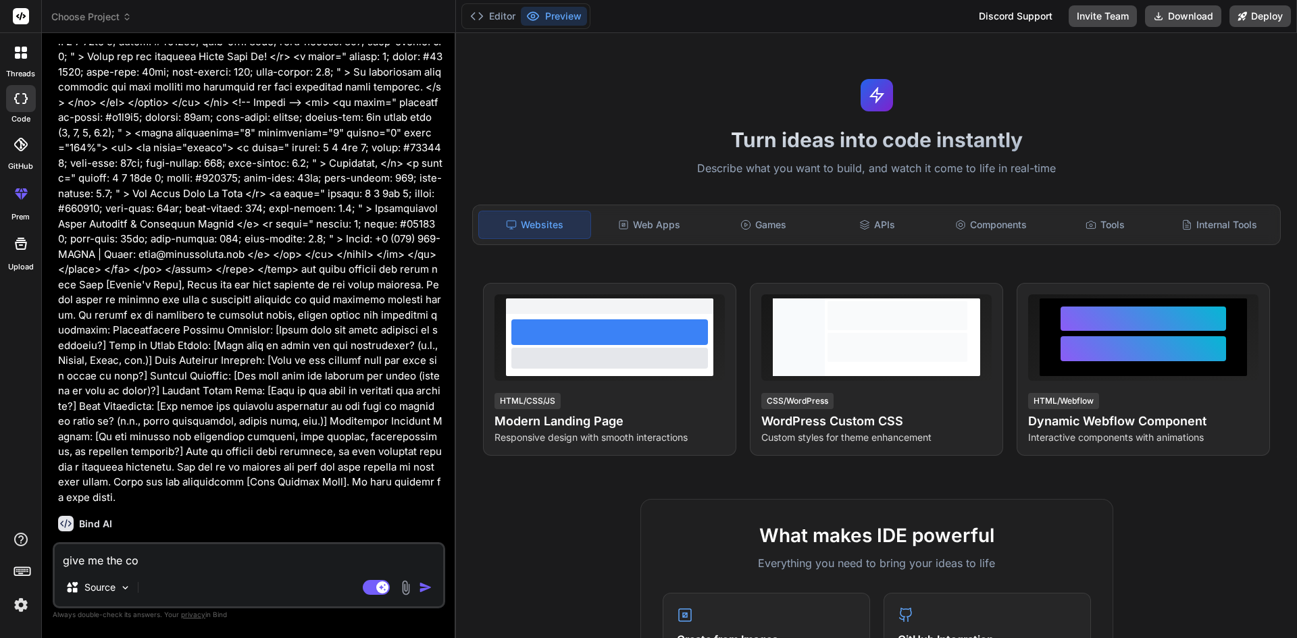
type textarea "x"
type textarea "give me the code"
type textarea "x"
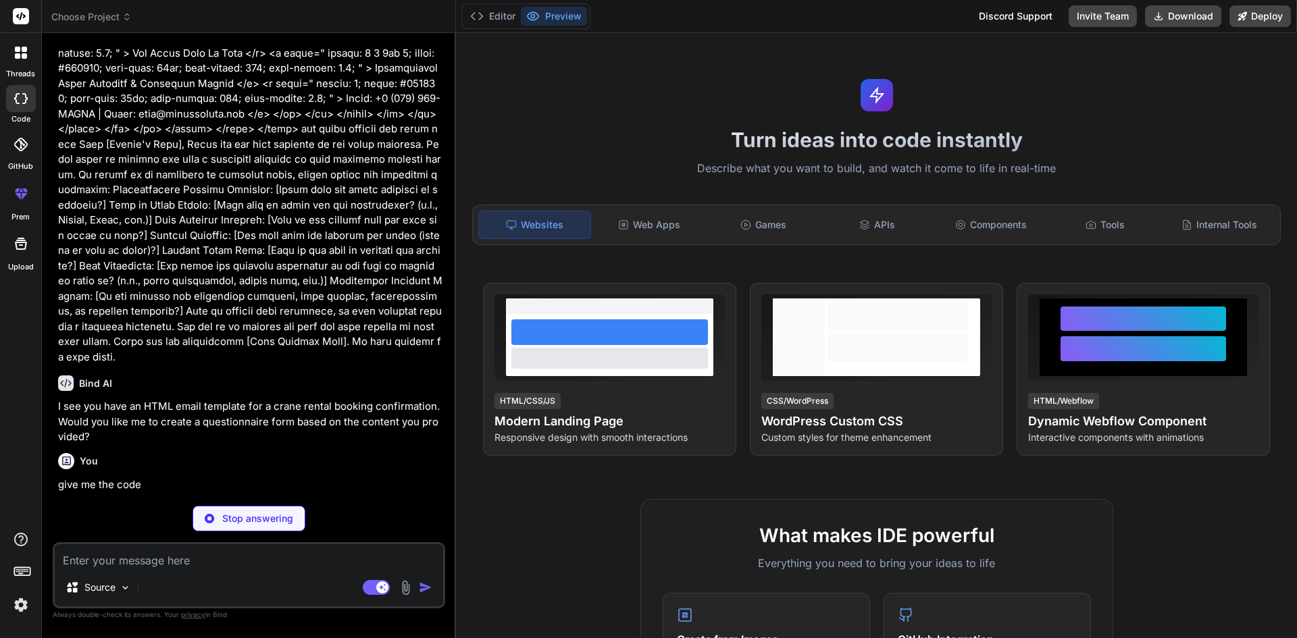
scroll to position [1824, 0]
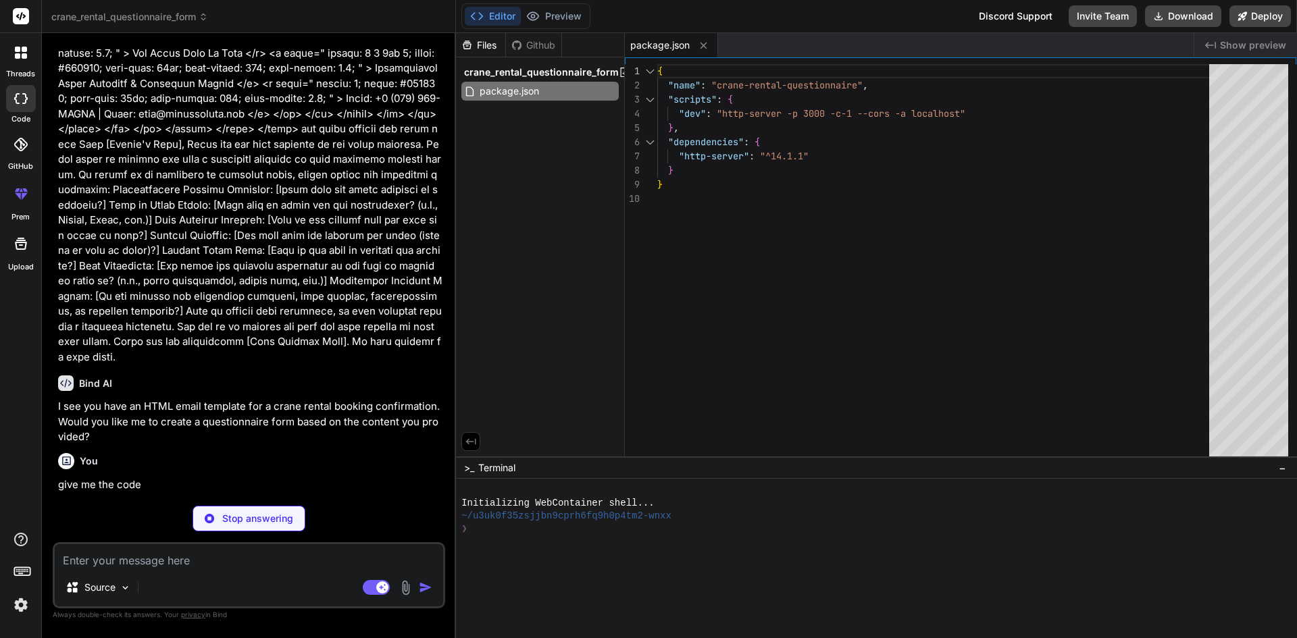
type textarea "x"
type textarea "Professional Crane Services & Equipment Rental </p> <p class="footer-subtext"> …"
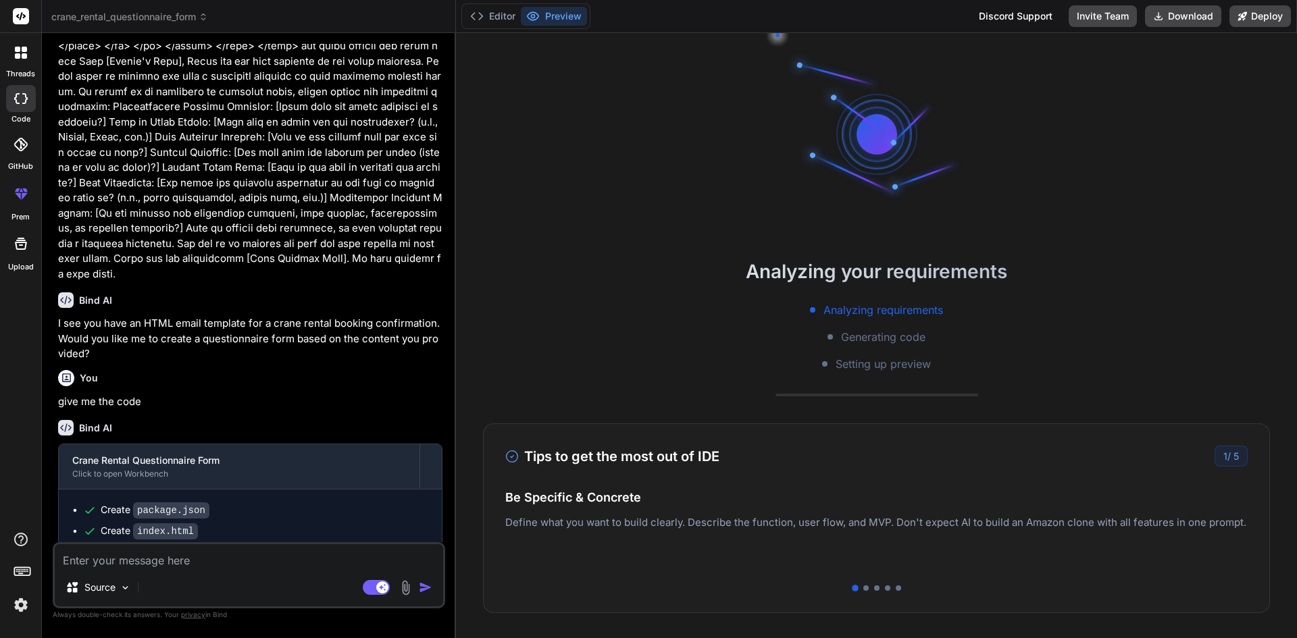
scroll to position [1972, 0]
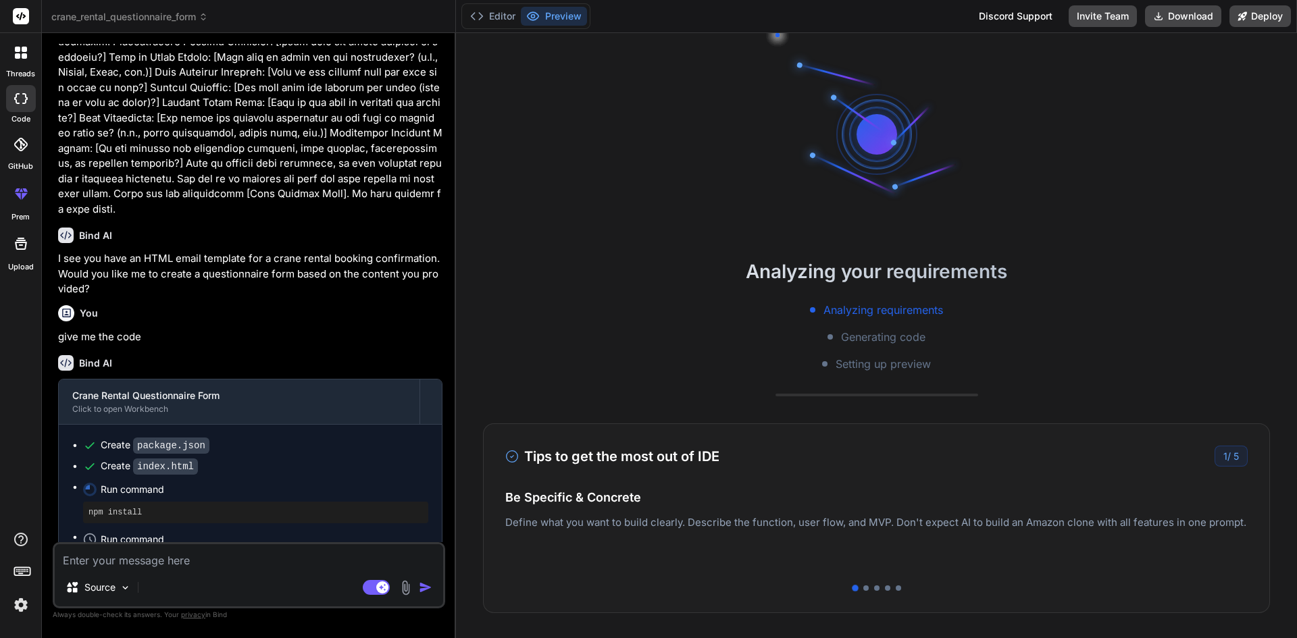
type textarea "x"
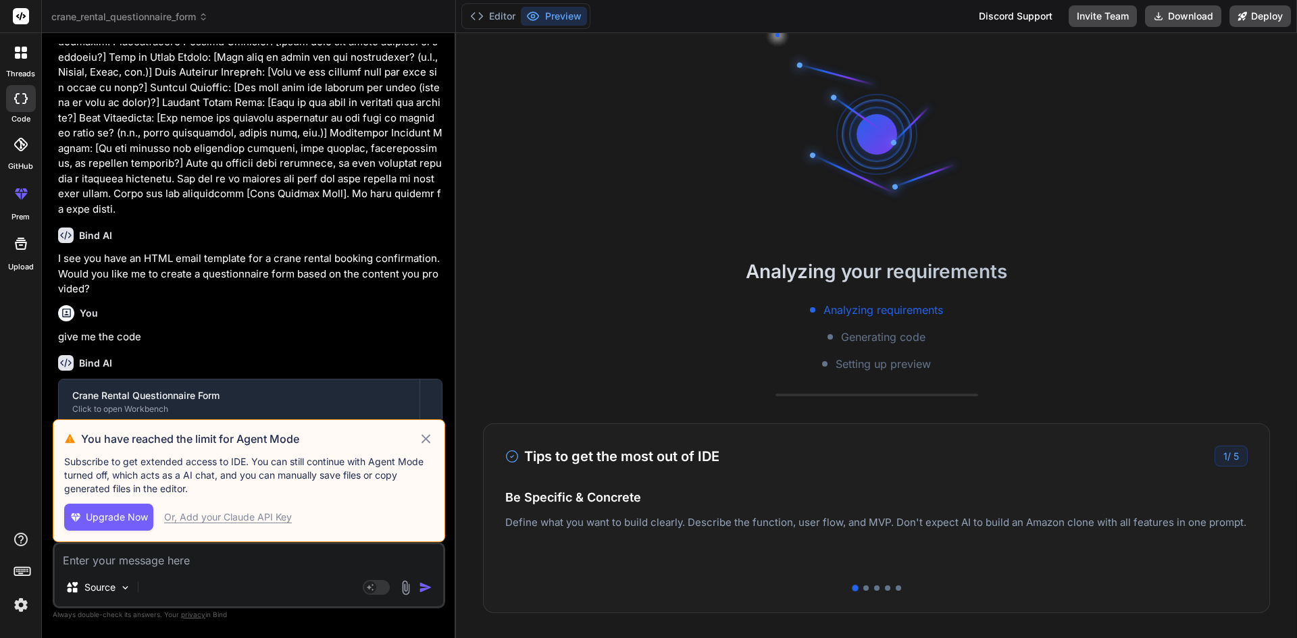
click at [425, 434] on icon at bounding box center [426, 439] width 16 height 16
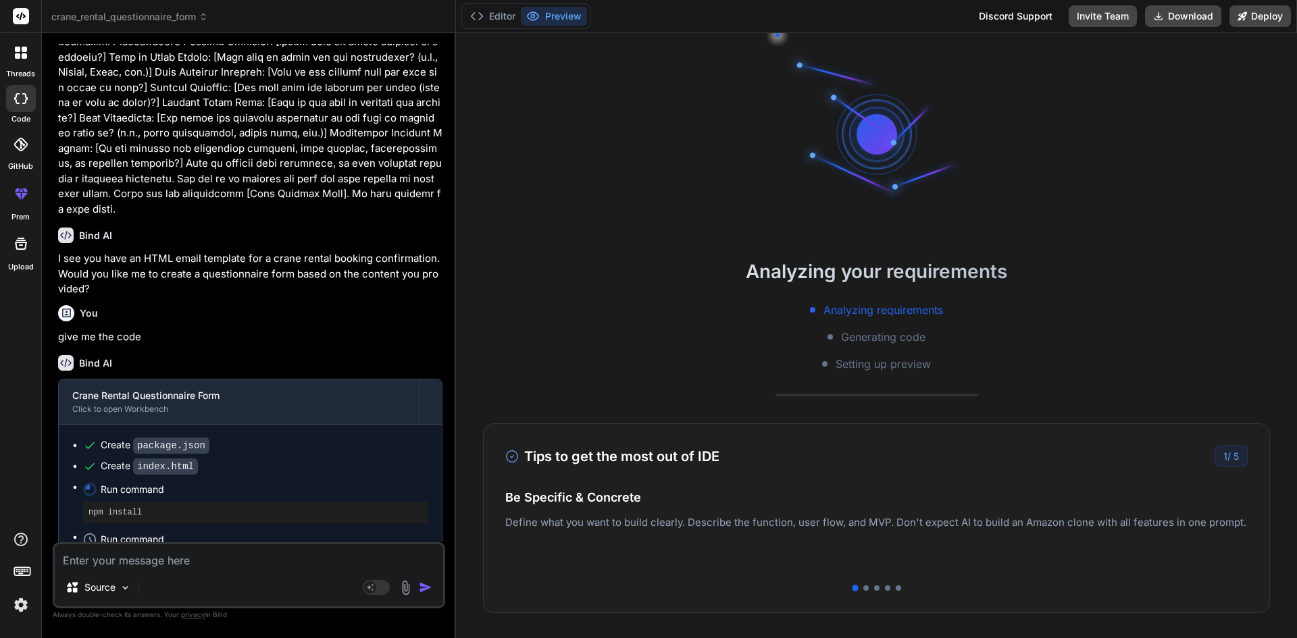
scroll to position [0, 0]
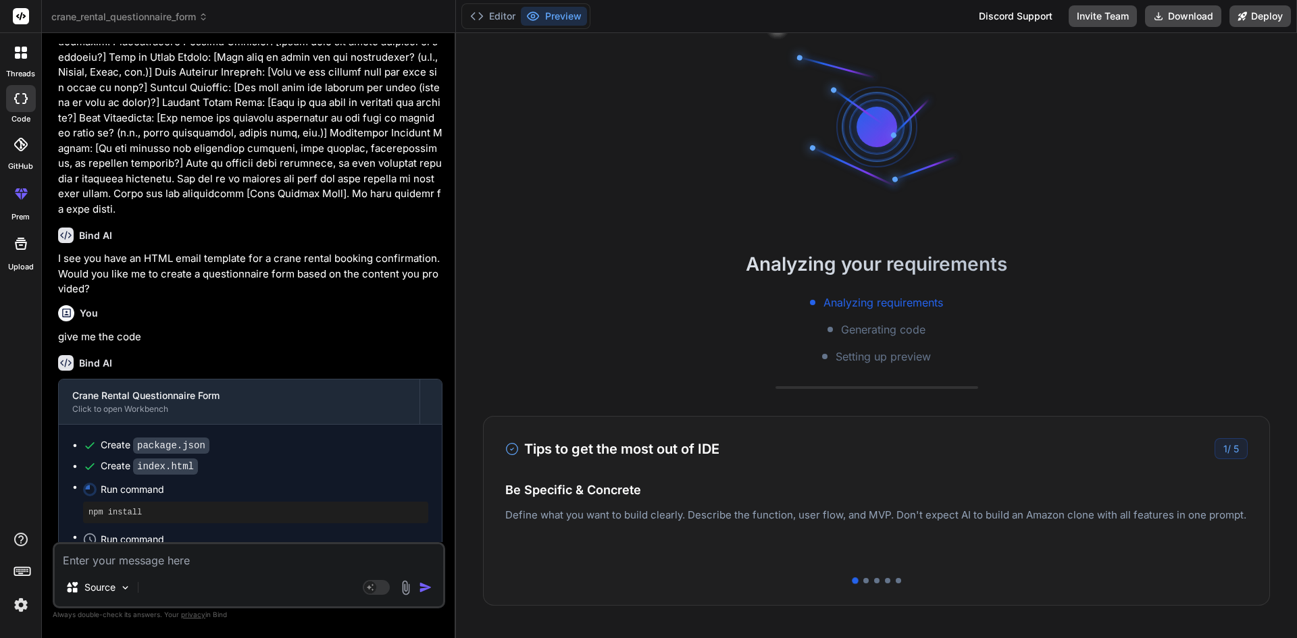
type textarea "x"
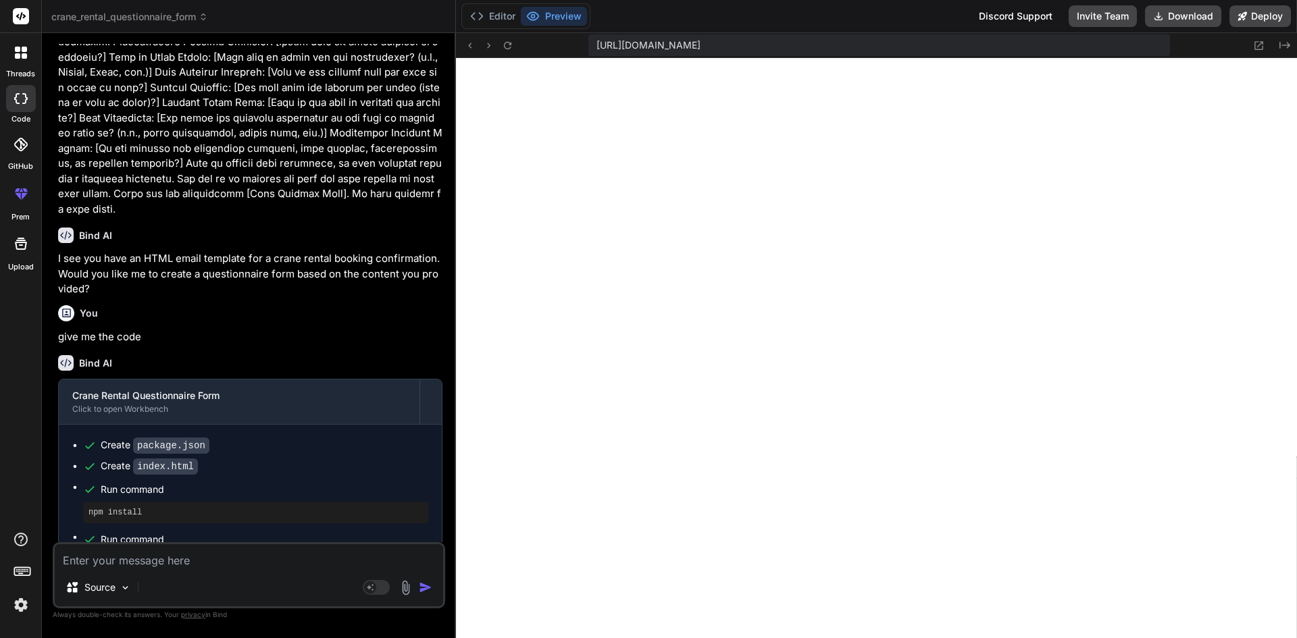
scroll to position [539, 0]
click at [288, 561] on textarea at bounding box center [249, 556] width 388 height 24
click at [489, 16] on button "Editor" at bounding box center [493, 16] width 56 height 19
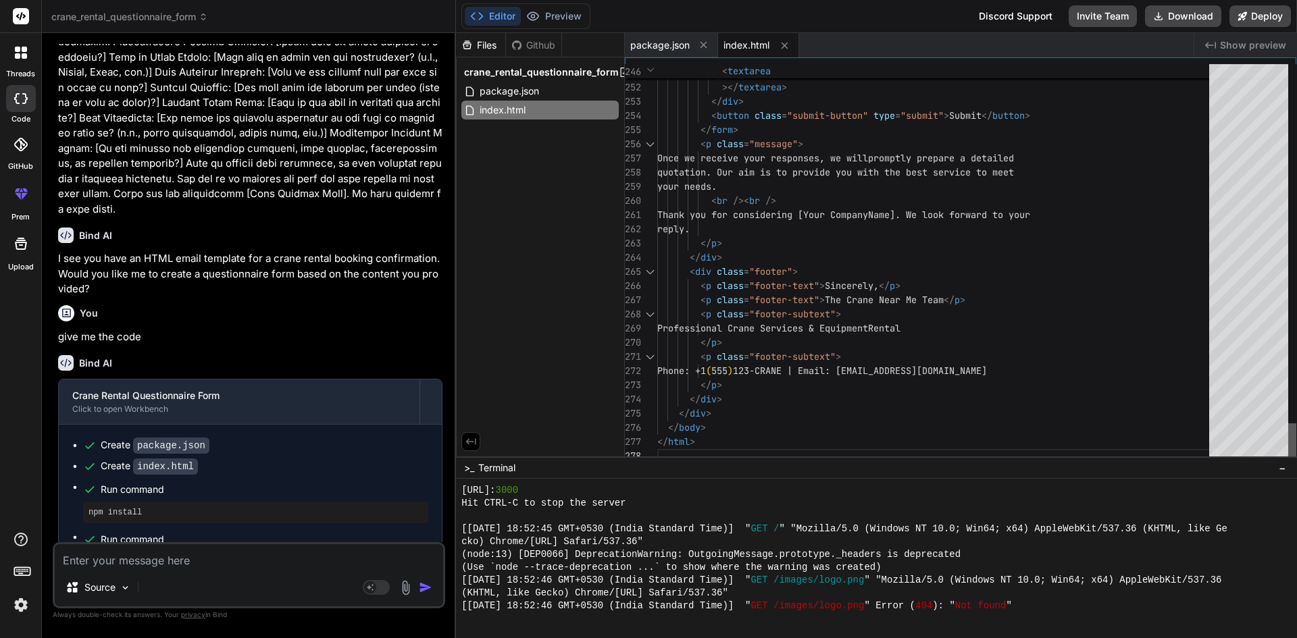
click at [1296, 454] on div at bounding box center [1292, 443] width 8 height 40
click at [188, 550] on textarea at bounding box center [249, 556] width 388 height 24
type textarea "g"
type textarea "x"
type textarea "gi"
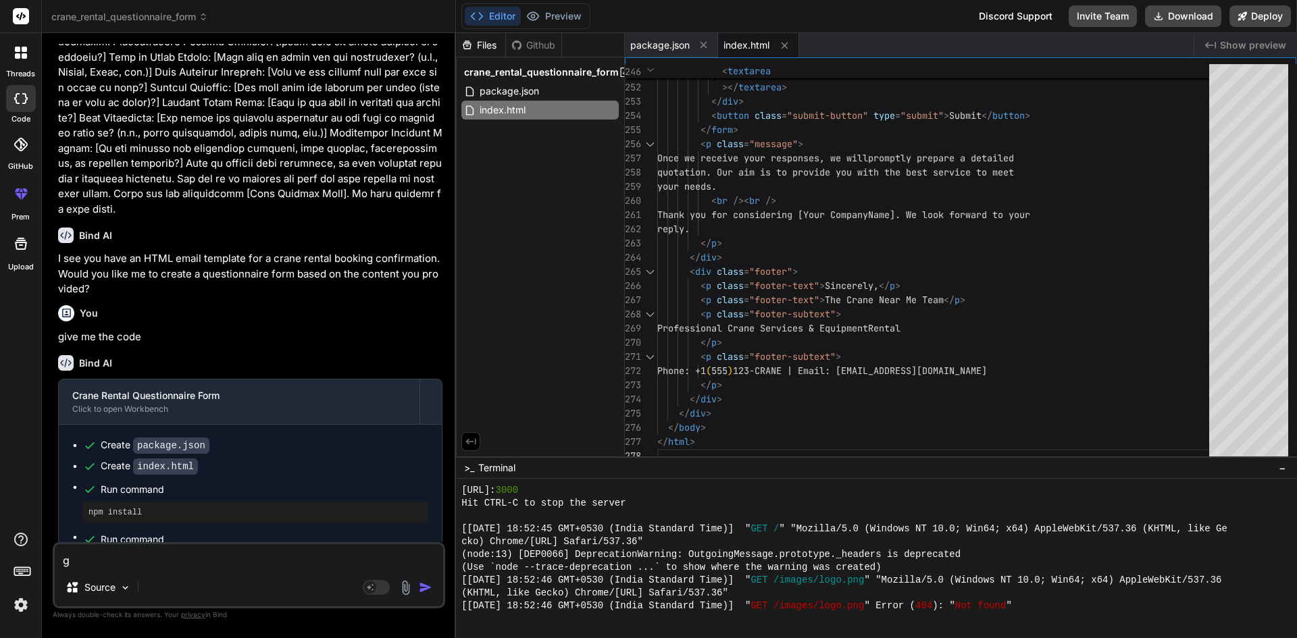
type textarea "x"
type textarea "giv"
type textarea "x"
type textarea "give"
type textarea "x"
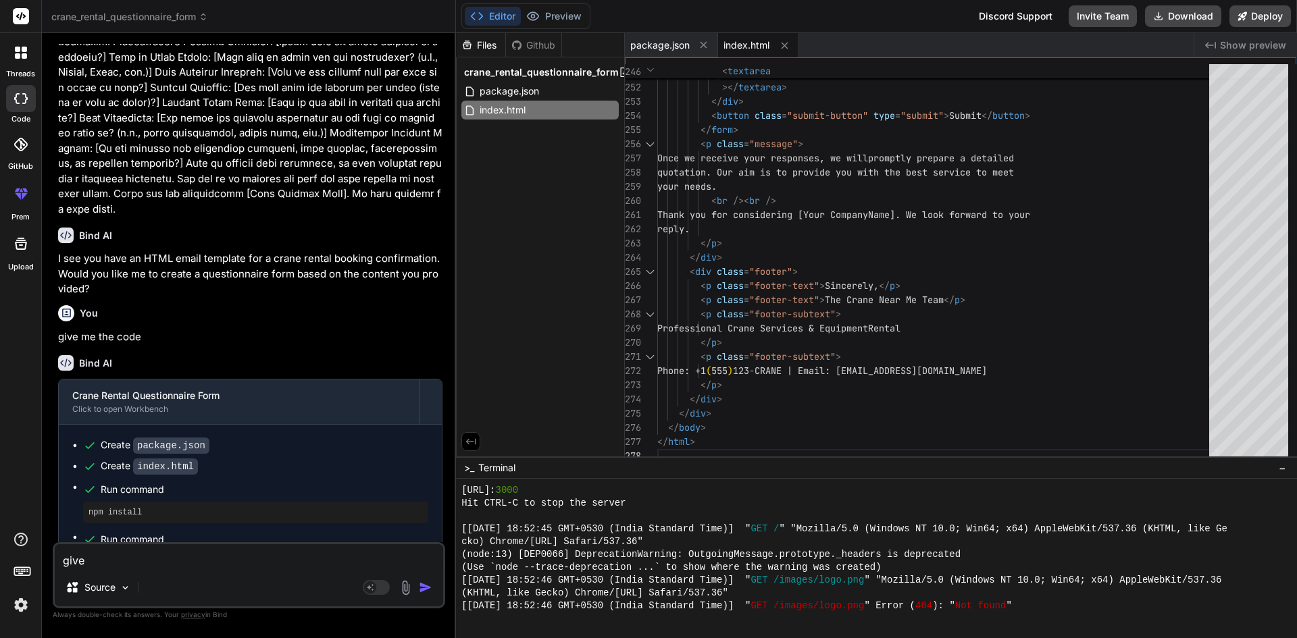
type textarea "give"
type textarea "x"
type textarea "give i"
type textarea "x"
type textarea "give in"
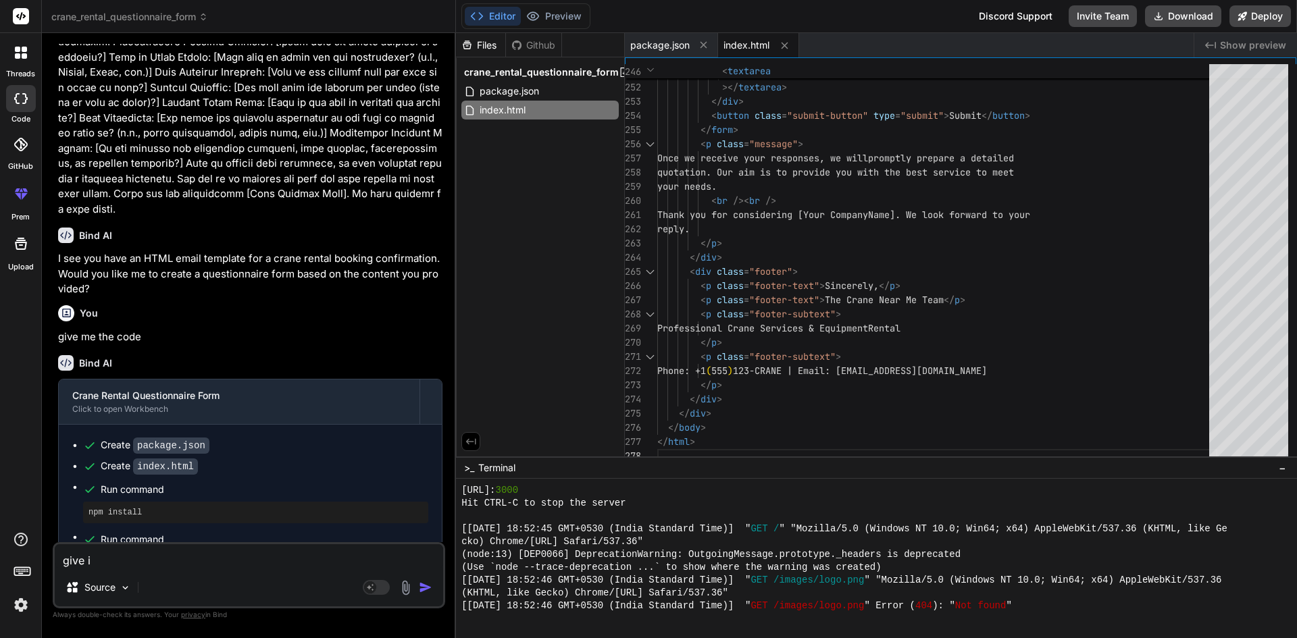
type textarea "x"
type textarea "give in"
type textarea "x"
type textarea "give in h"
type textarea "x"
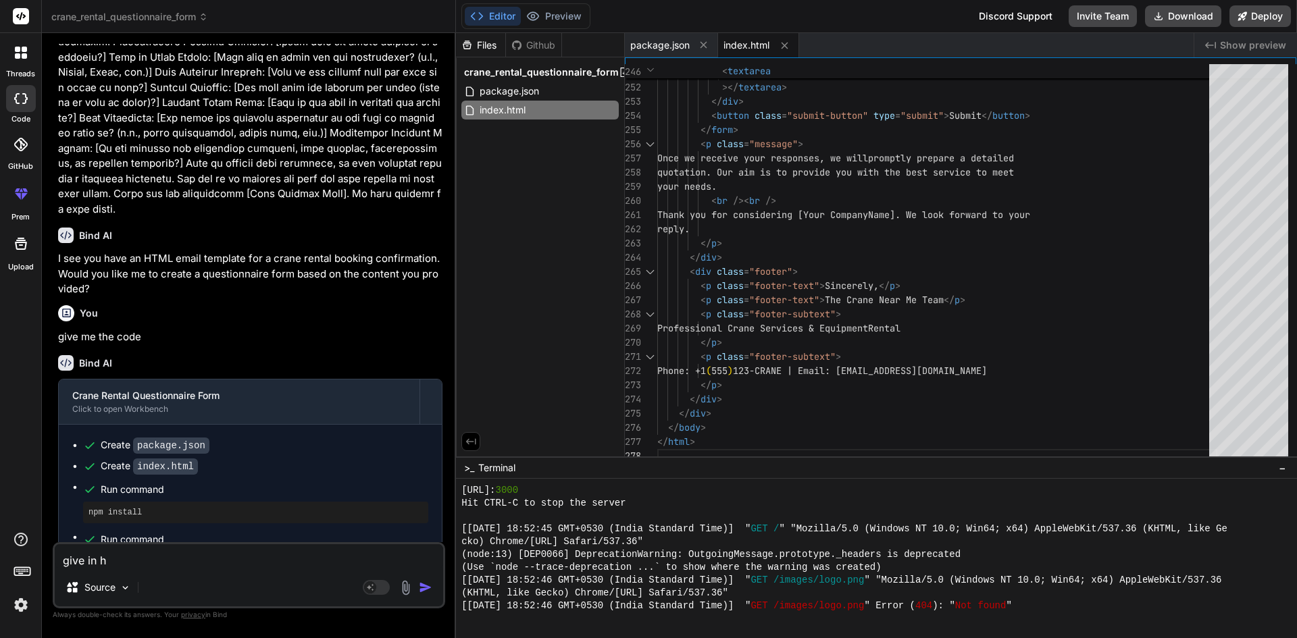
type textarea "give in ht"
type textarea "x"
type textarea "give in htm"
type textarea "x"
type textarea "give in html"
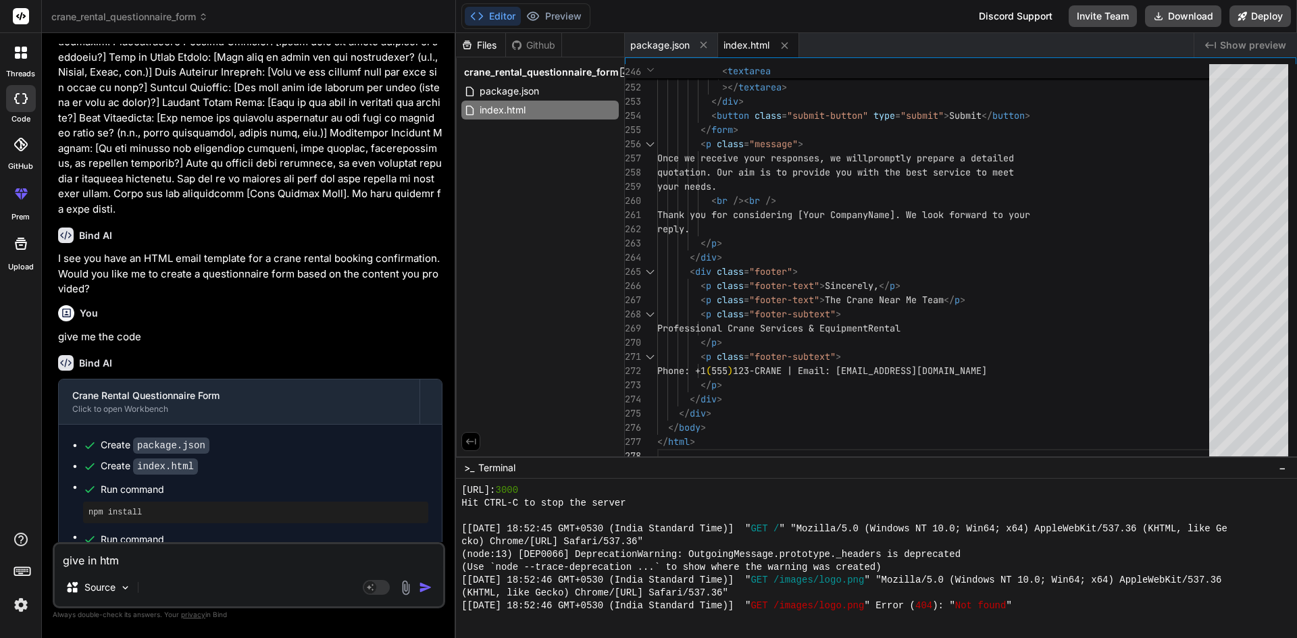
type textarea "x"
type textarea "give in html"
type textarea "x"
type textarea "give in html w"
type textarea "x"
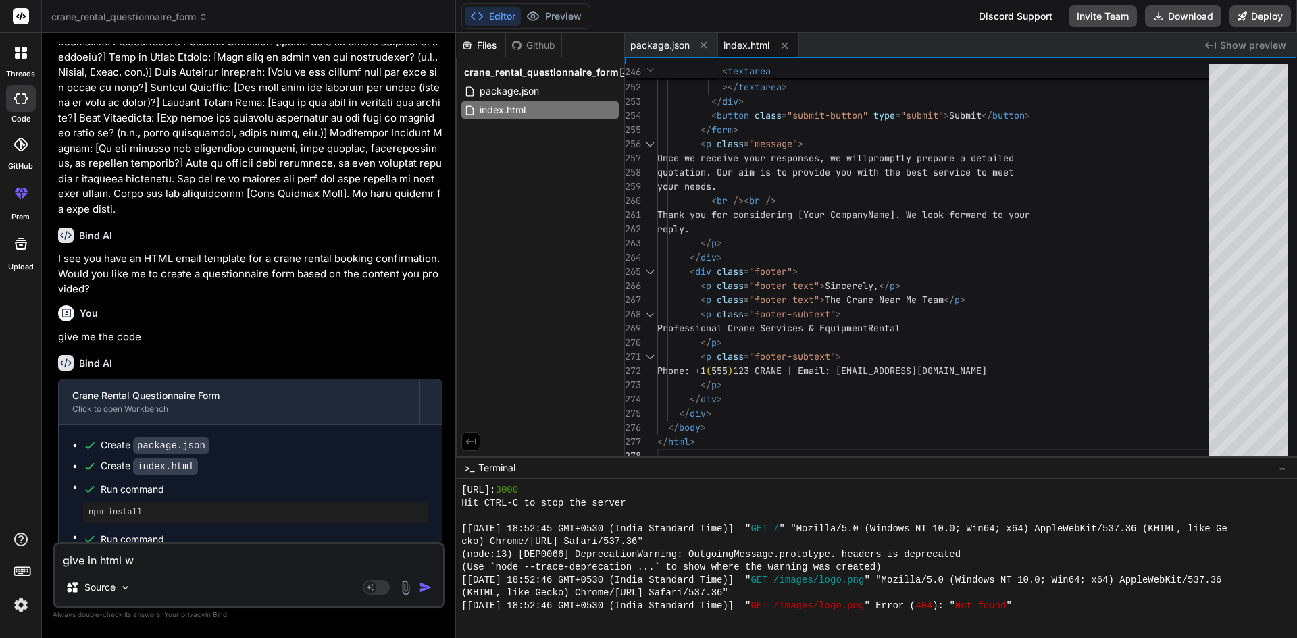
type textarea "give in html wi"
type textarea "x"
type textarea "give in html wit"
type textarea "x"
type textarea "give in html with"
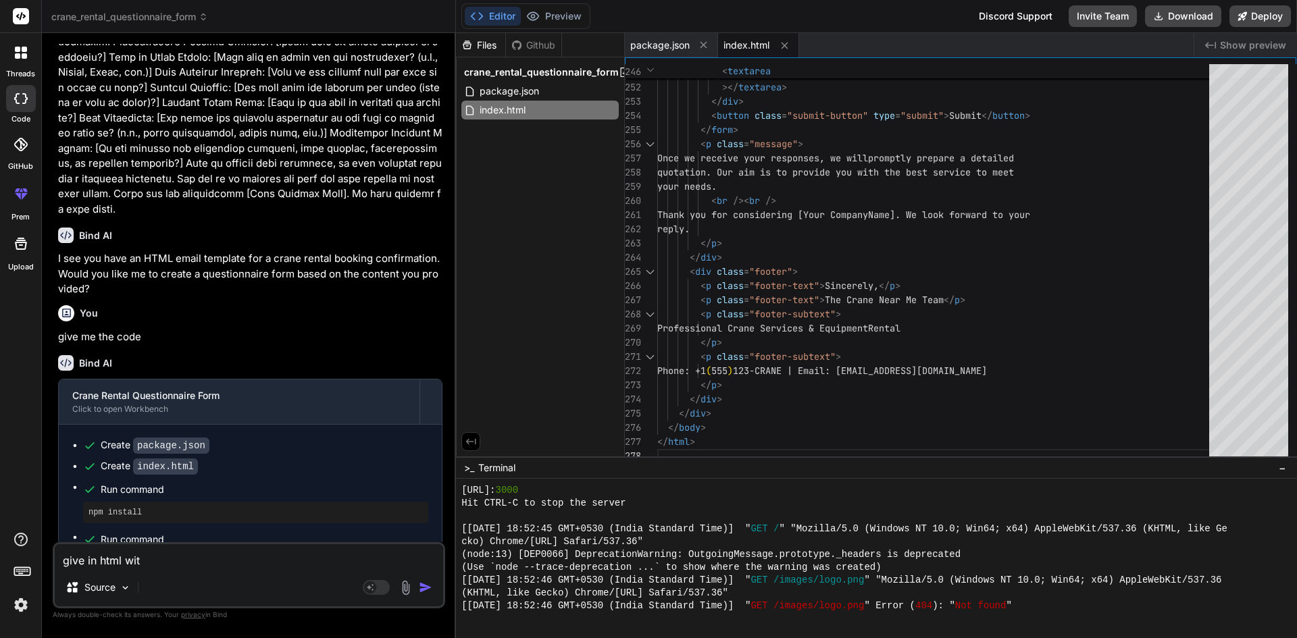
type textarea "x"
type textarea "give in html with"
type textarea "x"
type textarea "give in html with i"
type textarea "x"
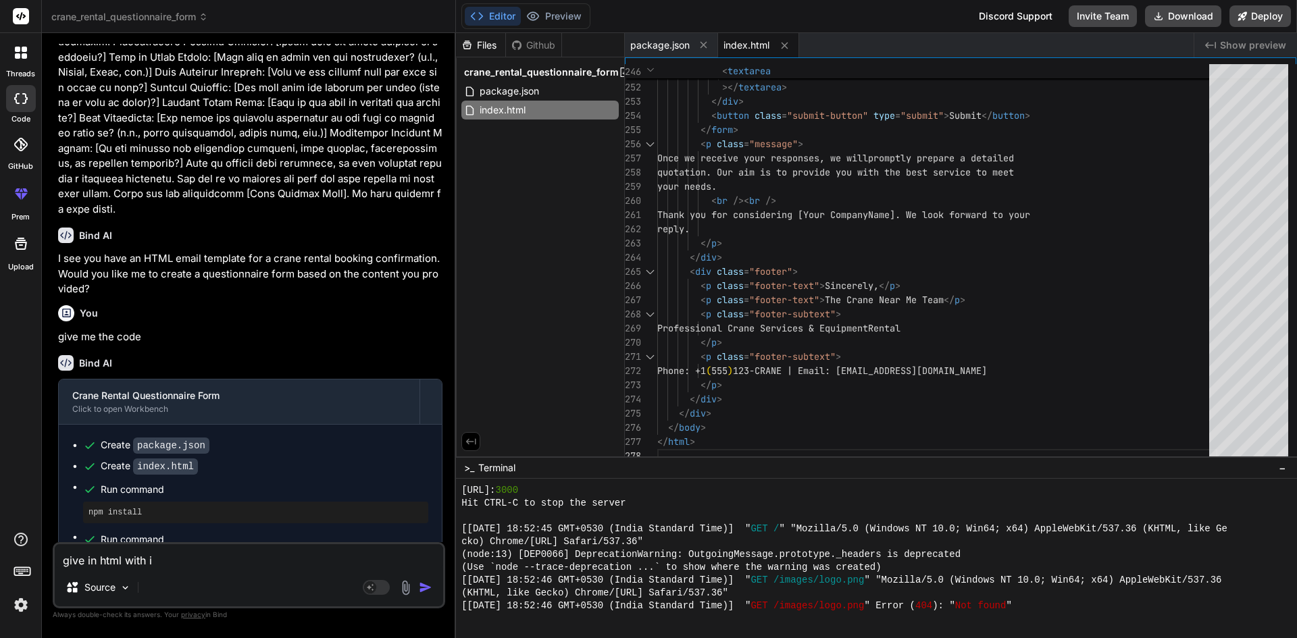
type textarea "give in html with in"
type textarea "x"
type textarea "give in html with inl"
type textarea "x"
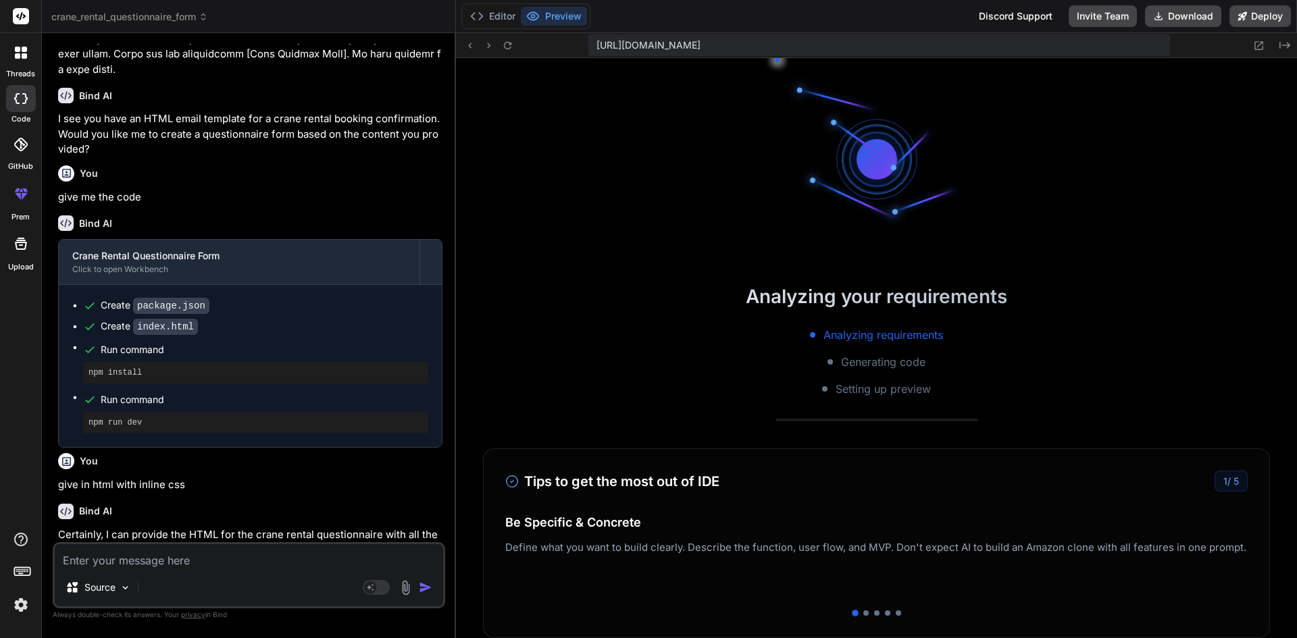
scroll to position [1257, 0]
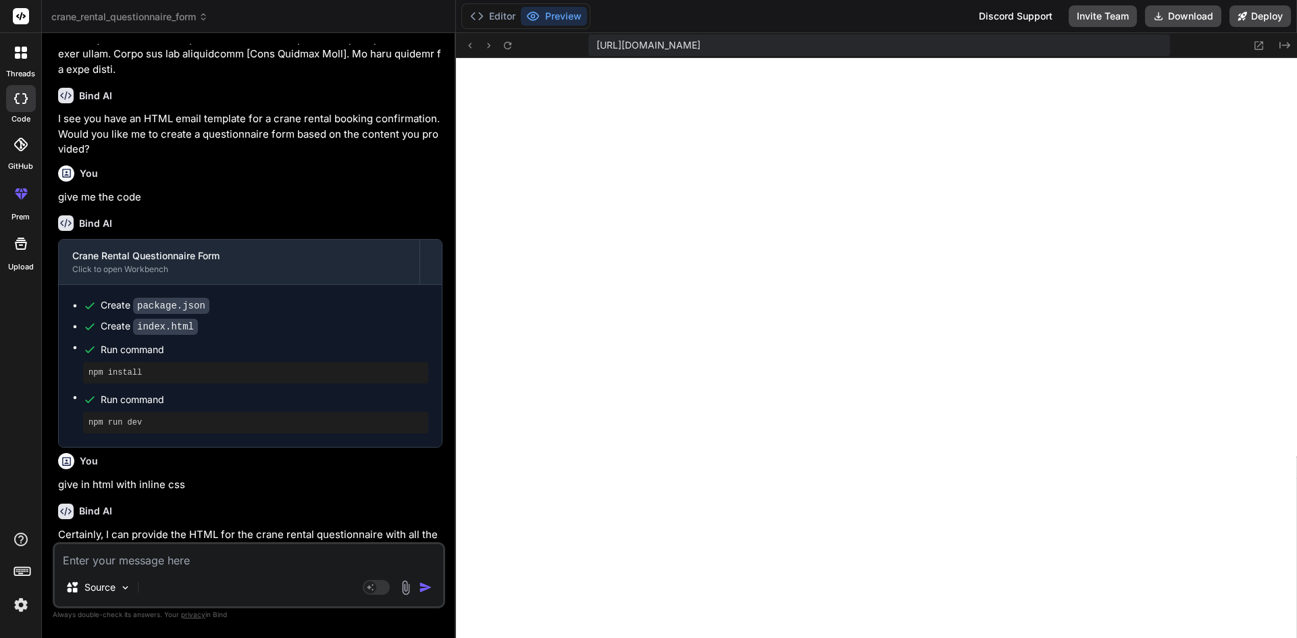
click at [260, 559] on textarea at bounding box center [249, 556] width 388 height 24
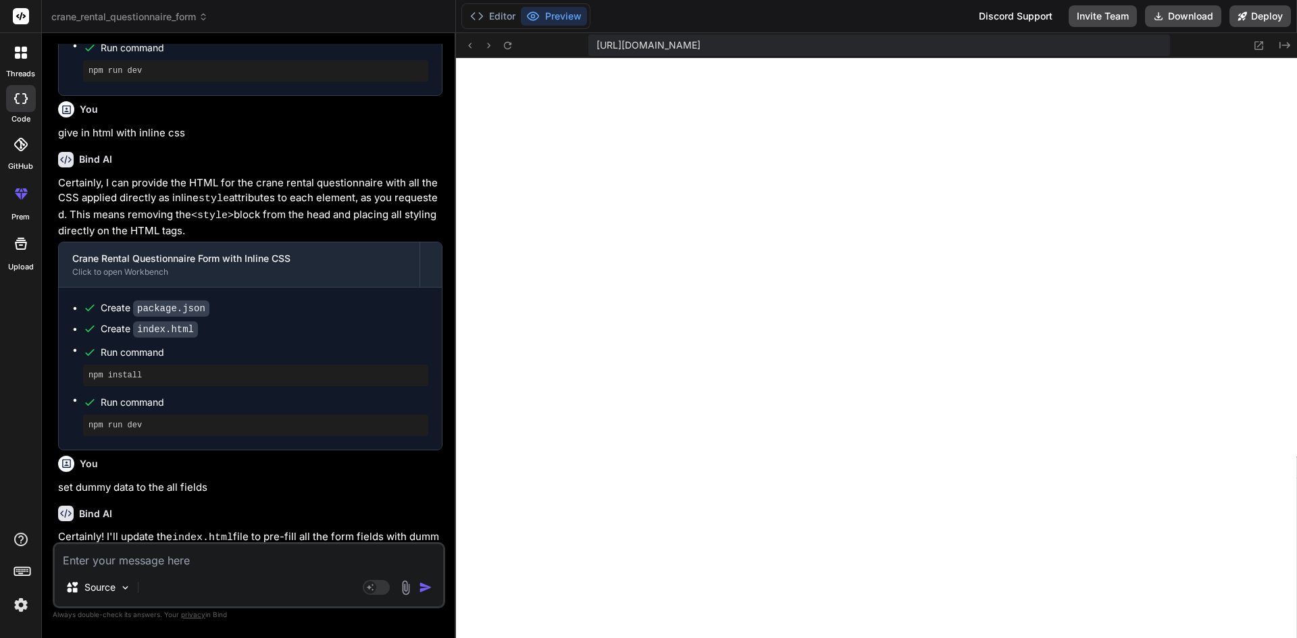
scroll to position [1784, 0]
click at [505, 21] on button "Editor" at bounding box center [493, 16] width 56 height 19
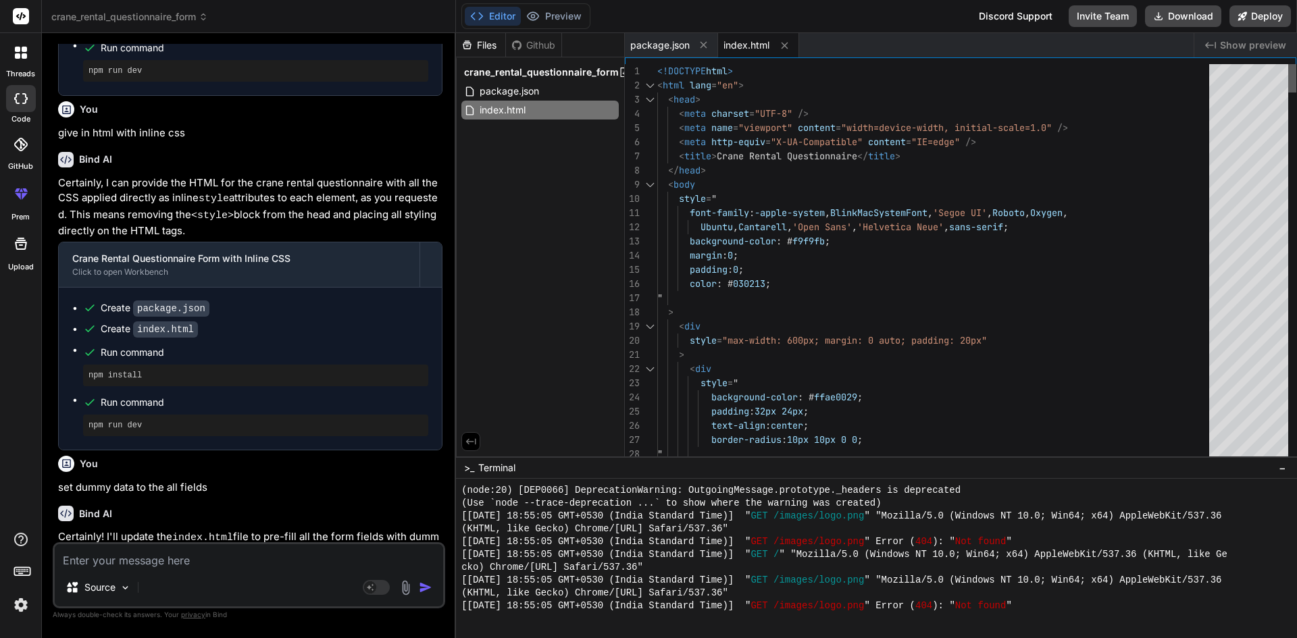
click at [1288, 64] on div at bounding box center [1292, 78] width 8 height 28
